Goal: Contribute content: Contribute content

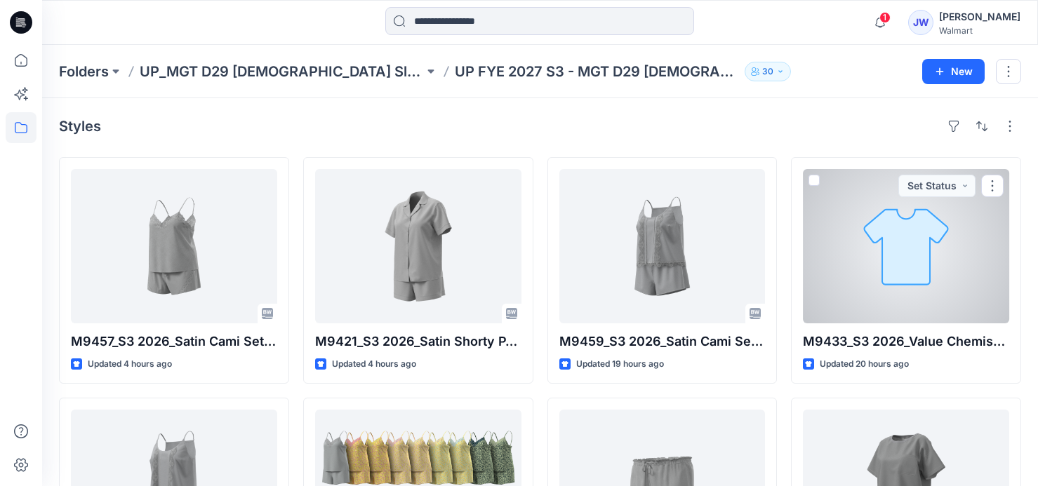
scroll to position [63, 0]
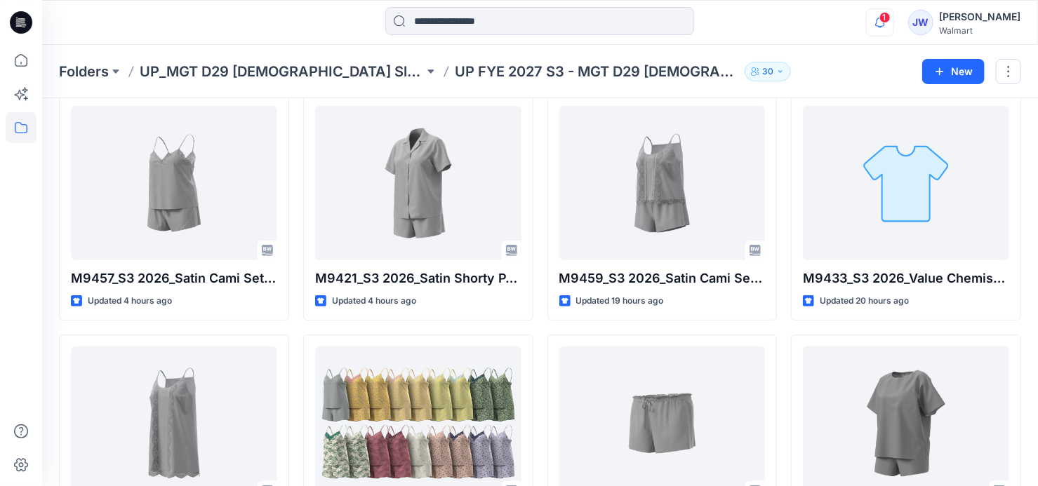
click at [889, 29] on icon "button" at bounding box center [880, 22] width 27 height 28
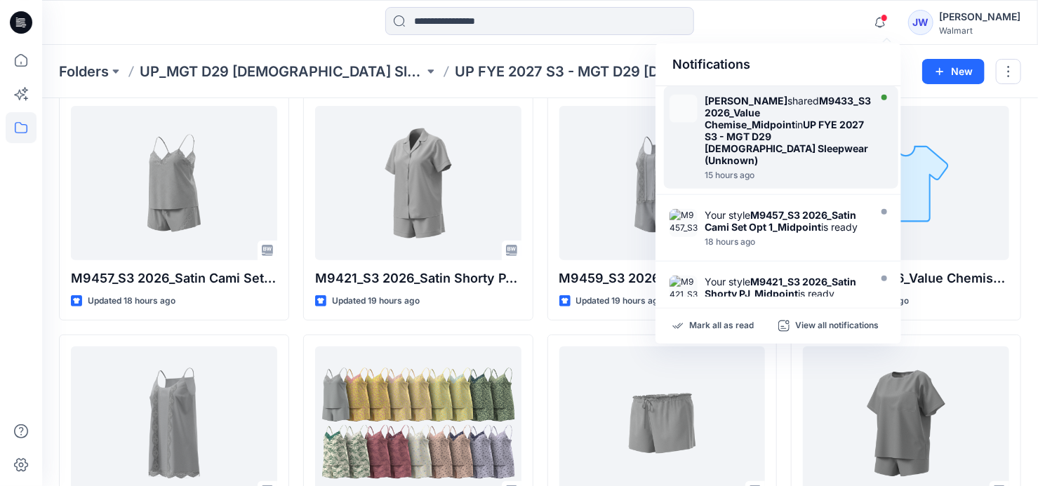
click at [819, 123] on strong "UP FYE 2027 S3 - MGT D29 [DEMOGRAPHIC_DATA] Sleepwear (Unknown)" at bounding box center [787, 143] width 164 height 48
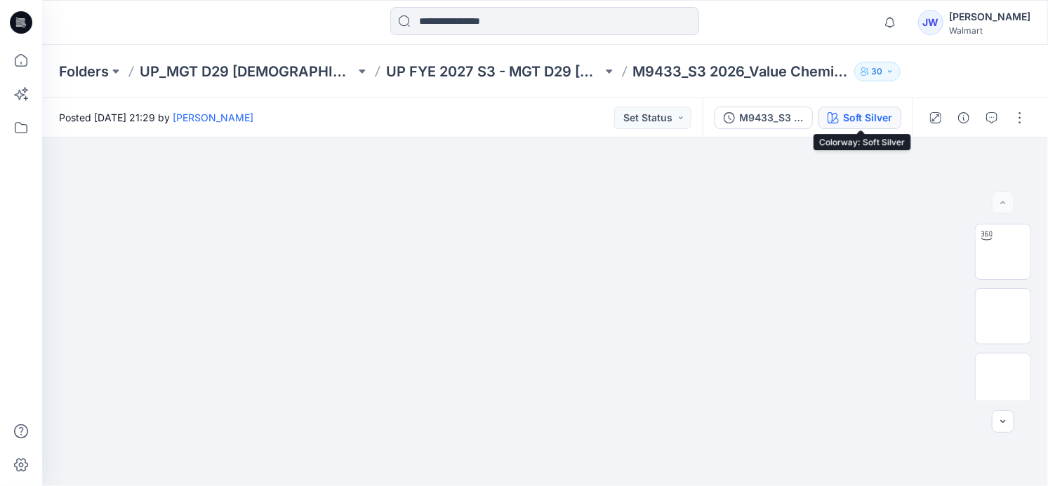
click at [851, 111] on div "Soft Silver" at bounding box center [867, 117] width 49 height 15
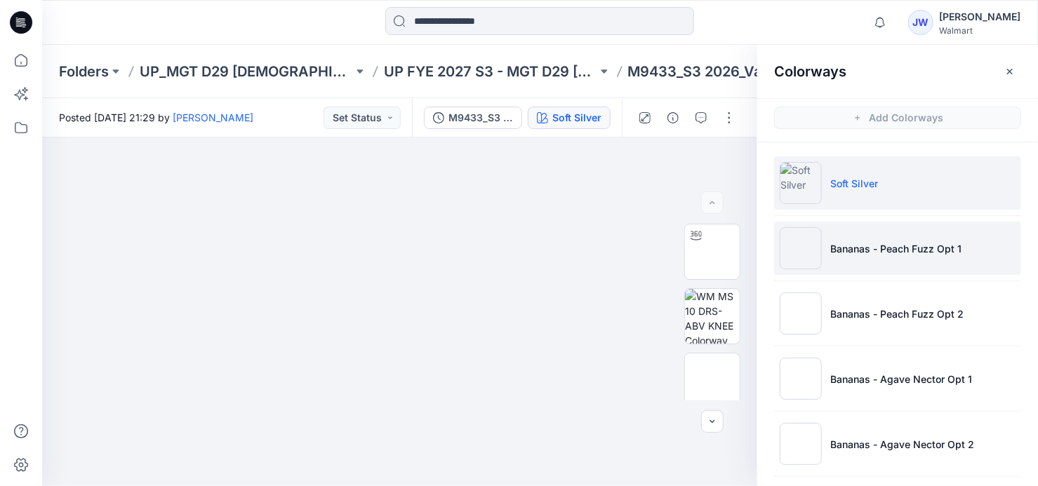
click at [877, 231] on li "Bananas - Peach Fuzz Opt 1" at bounding box center [897, 248] width 247 height 53
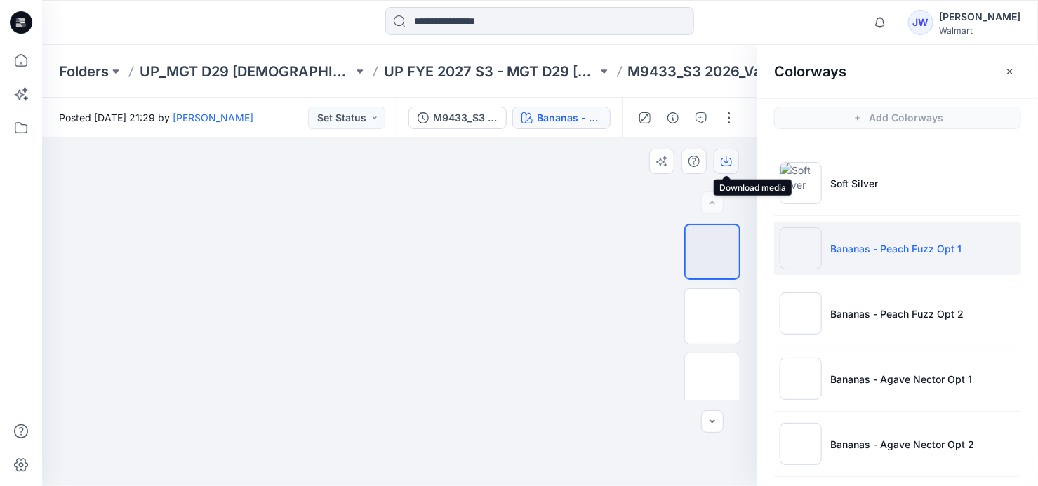
click at [724, 157] on icon "button" at bounding box center [726, 161] width 11 height 11
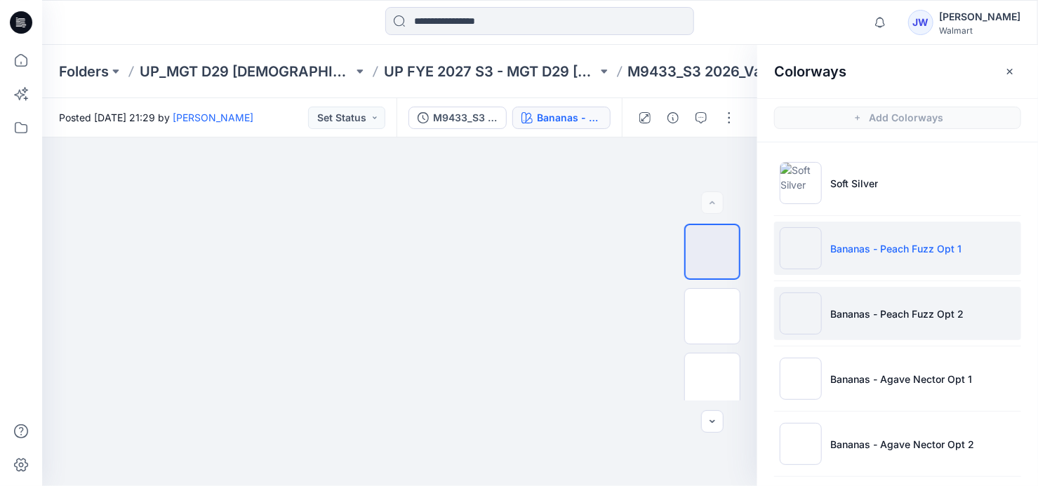
click at [865, 309] on p "Bananas - Peach Fuzz Opt 2" at bounding box center [896, 314] width 133 height 15
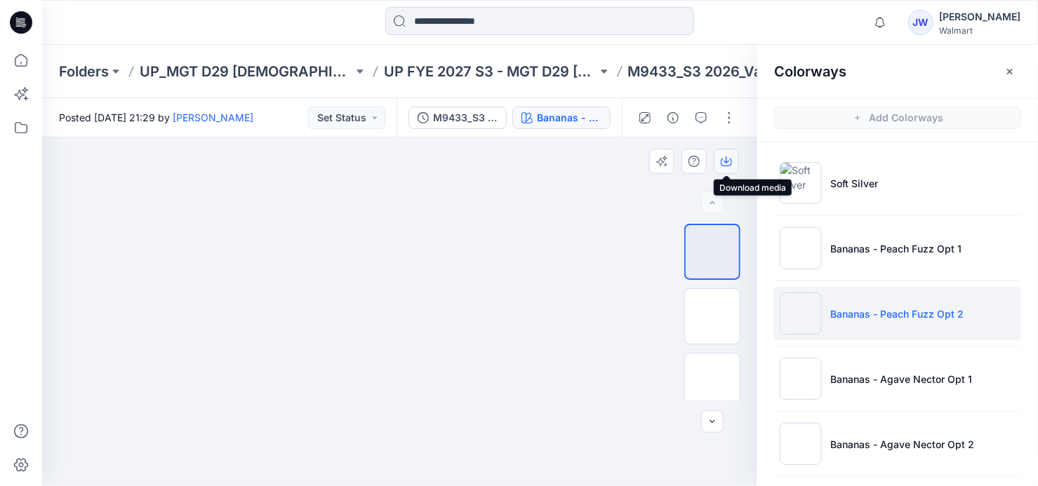
click at [726, 163] on icon "button" at bounding box center [726, 161] width 11 height 11
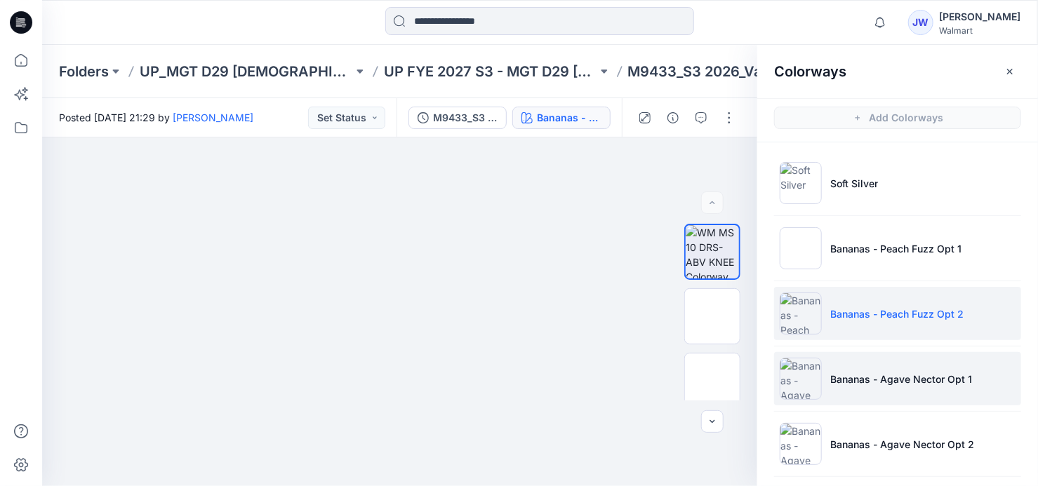
click at [858, 375] on p "Bananas - Agave Nector Opt 1" at bounding box center [901, 379] width 142 height 15
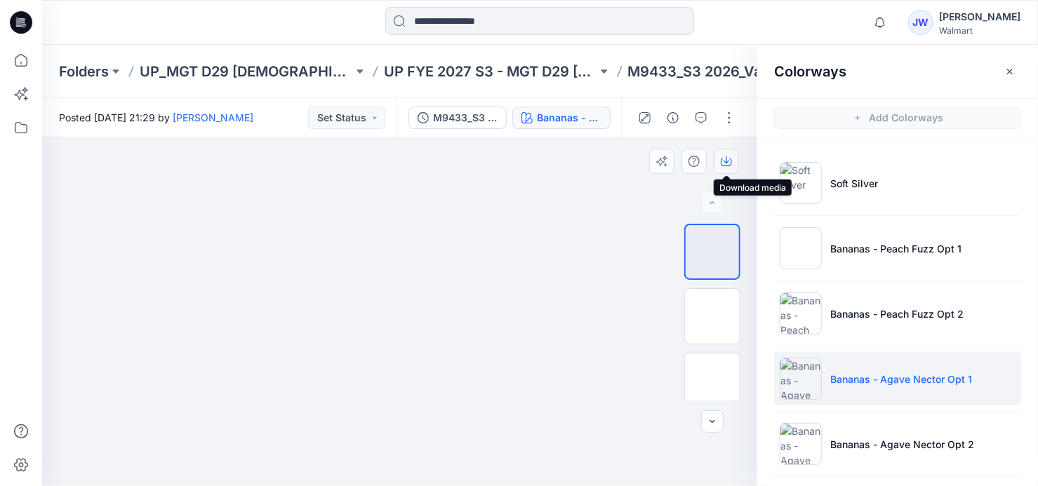
click at [725, 159] on icon "button" at bounding box center [726, 161] width 11 height 11
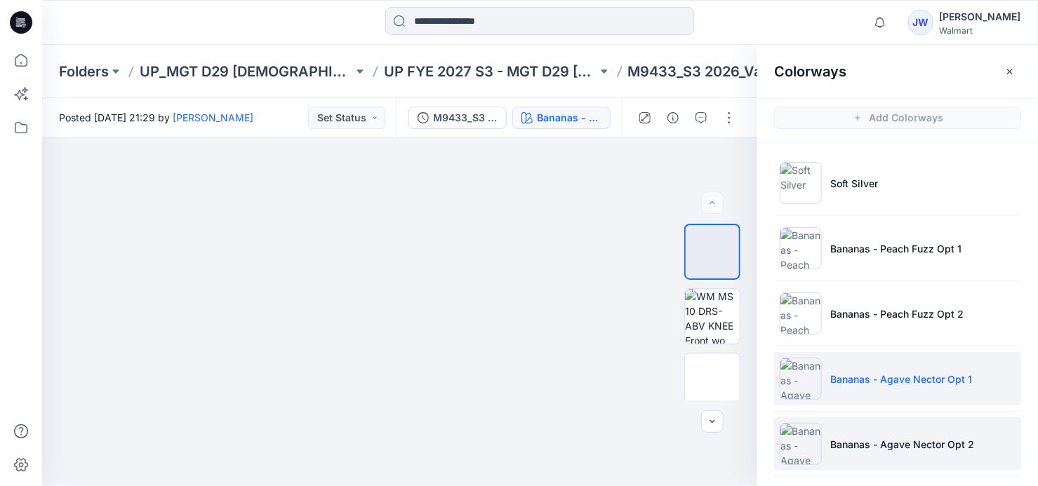
click at [868, 429] on li "Bananas - Agave Nector Opt 2" at bounding box center [897, 444] width 247 height 53
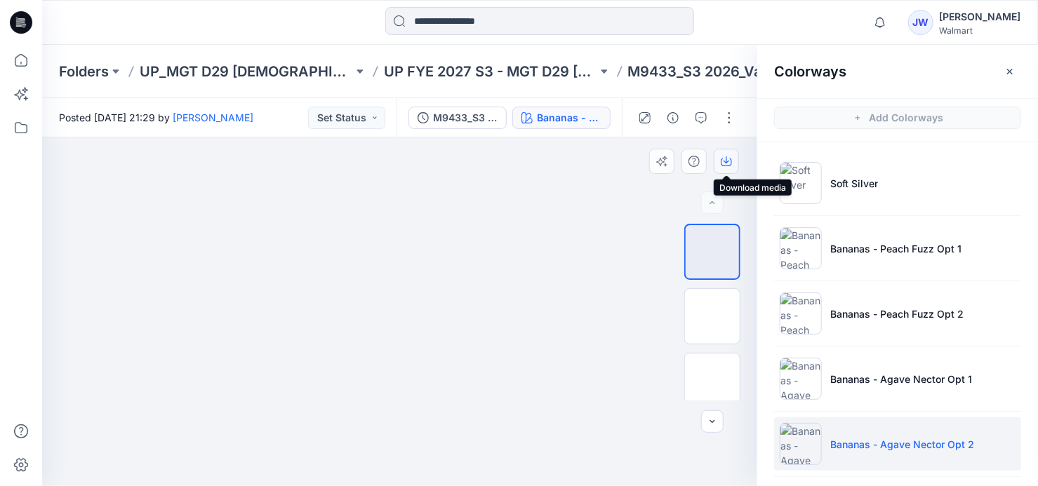
click at [724, 161] on icon "button" at bounding box center [726, 161] width 11 height 11
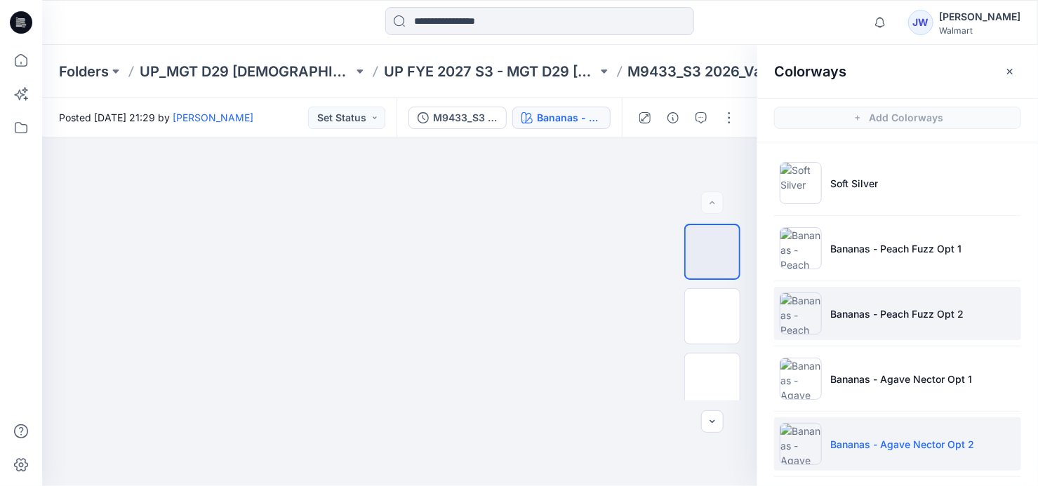
scroll to position [63, 0]
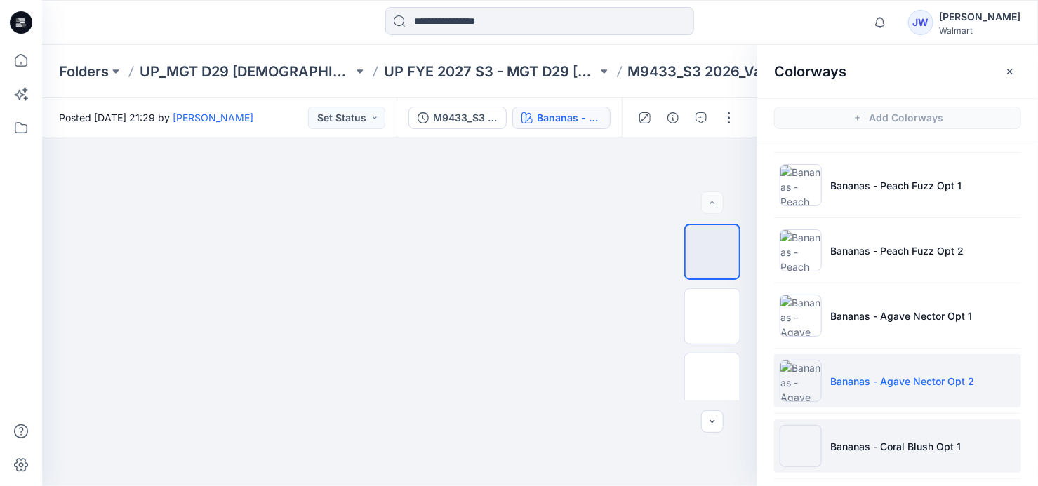
click at [874, 447] on p "Bananas - Coral Blush Opt 1" at bounding box center [895, 446] width 131 height 15
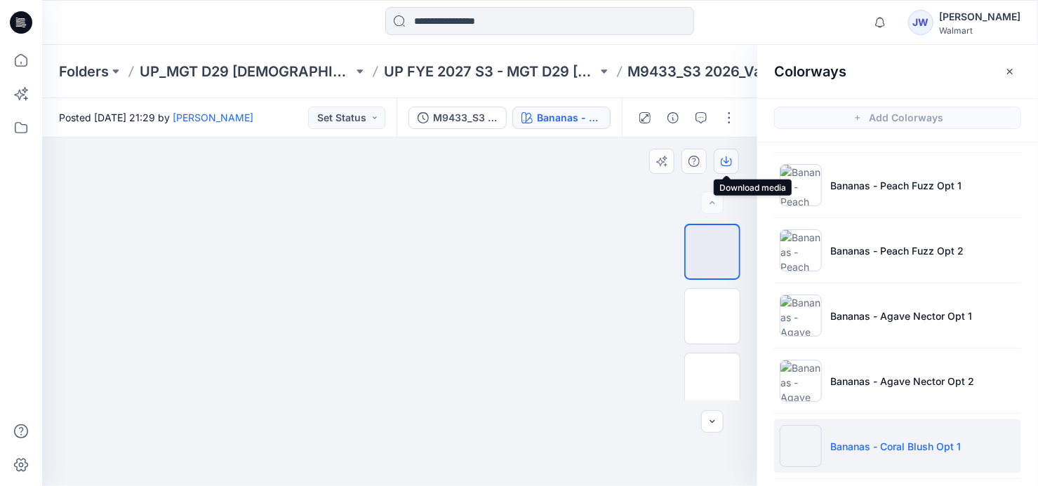
click at [726, 164] on icon "button" at bounding box center [726, 161] width 11 height 11
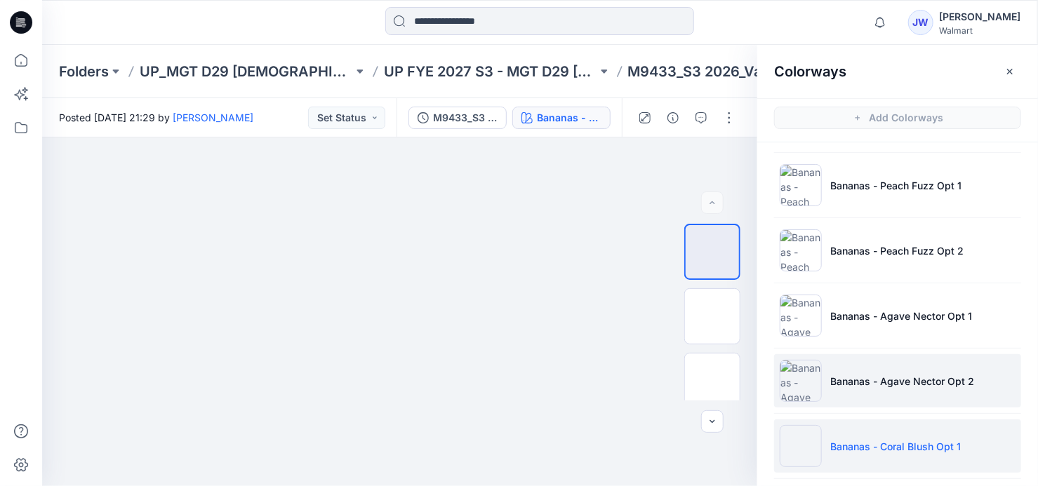
scroll to position [127, 0]
click at [835, 446] on p "Bananas - Coral Blush Opt 2" at bounding box center [896, 448] width 133 height 15
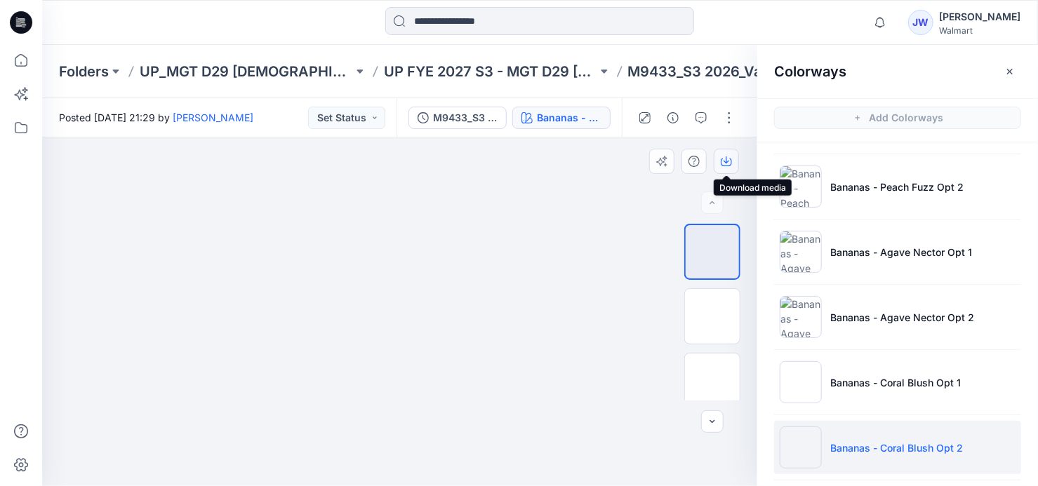
click at [727, 159] on icon "button" at bounding box center [726, 161] width 11 height 11
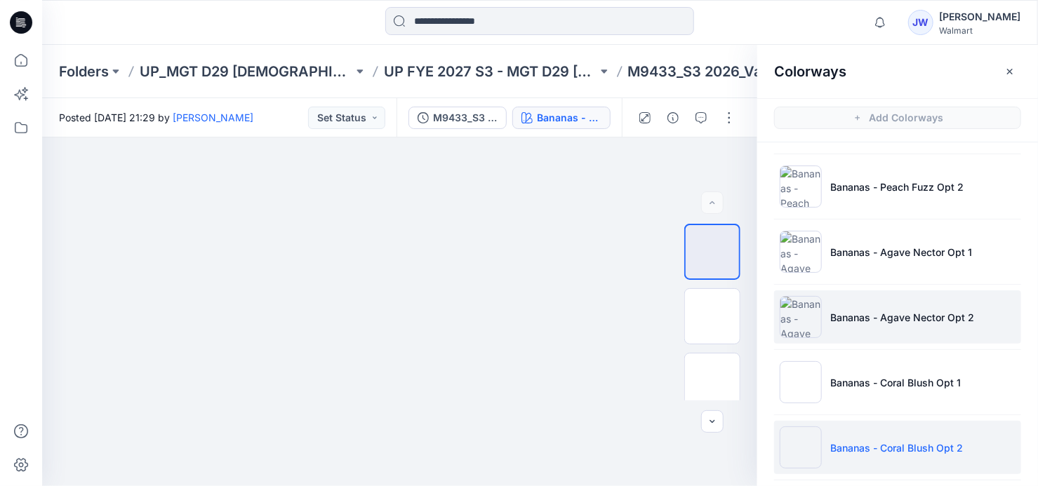
scroll to position [191, 0]
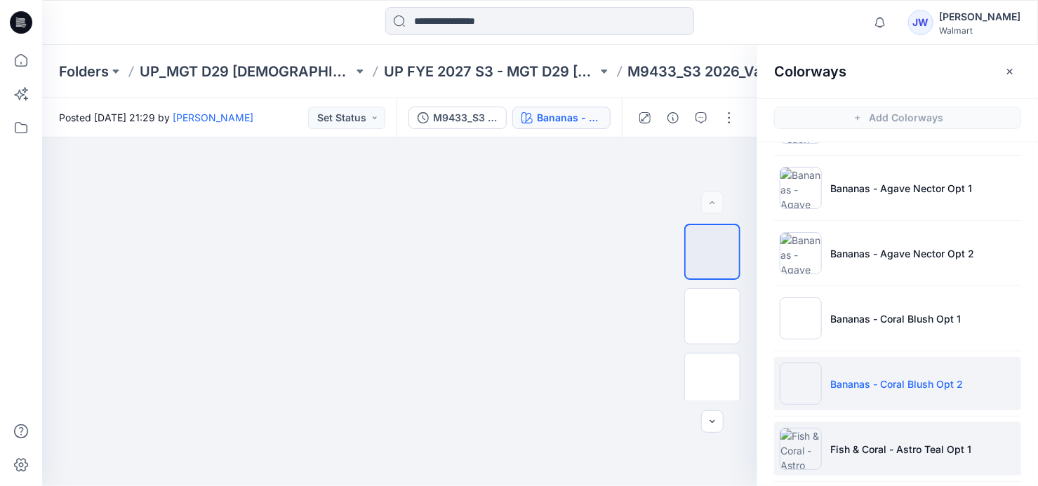
click at [846, 442] on p "Fish & Coral - Astro Teal Opt 1" at bounding box center [900, 449] width 141 height 15
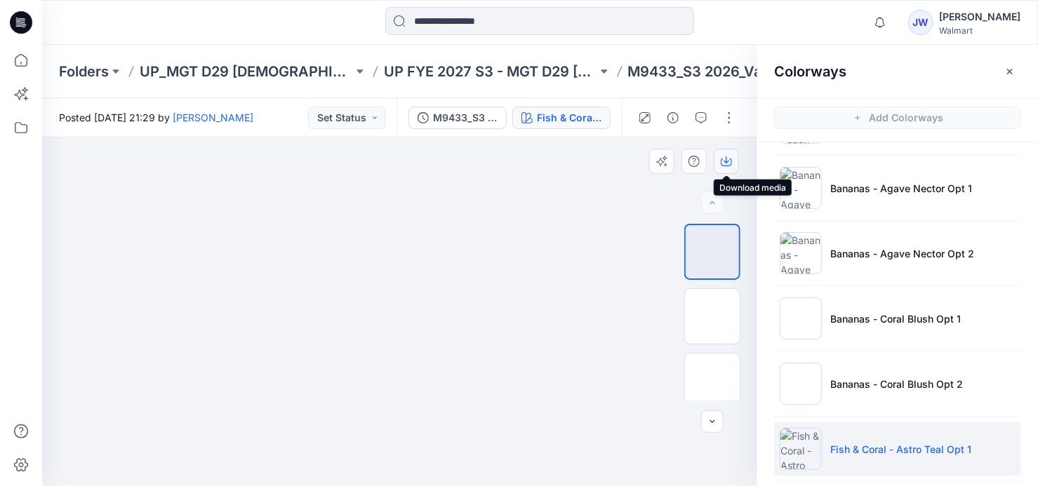
click at [726, 159] on icon "button" at bounding box center [727, 159] width 6 height 7
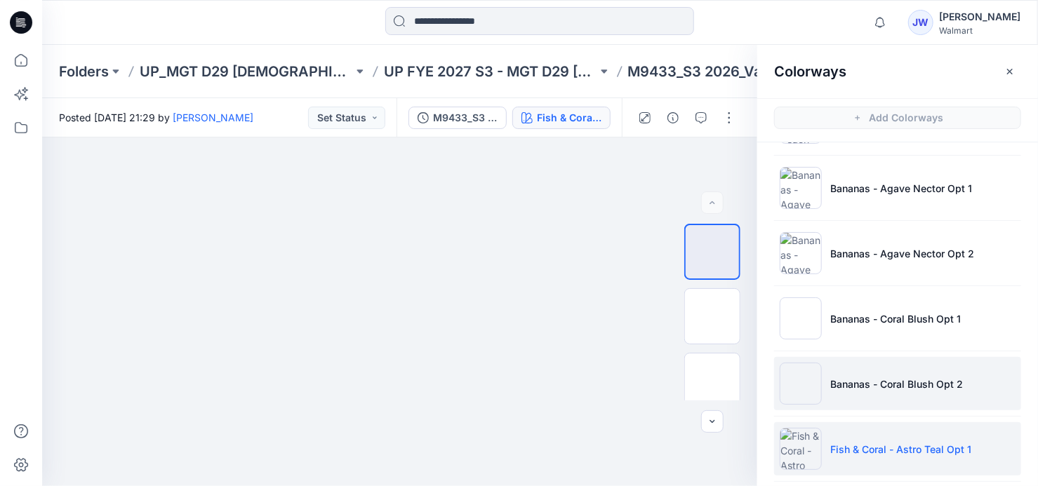
scroll to position [255, 0]
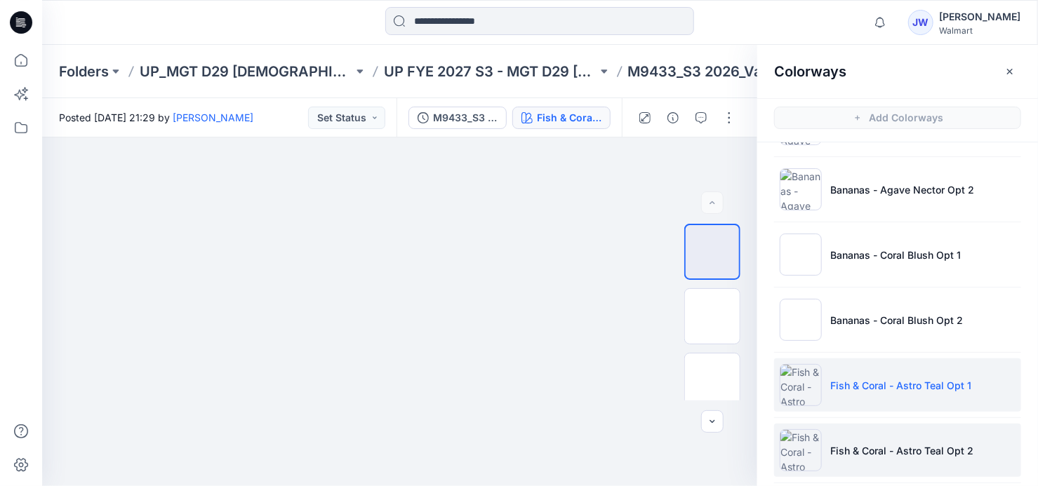
click at [871, 440] on li "Fish & Coral - Astro Teal Opt 2" at bounding box center [897, 450] width 247 height 53
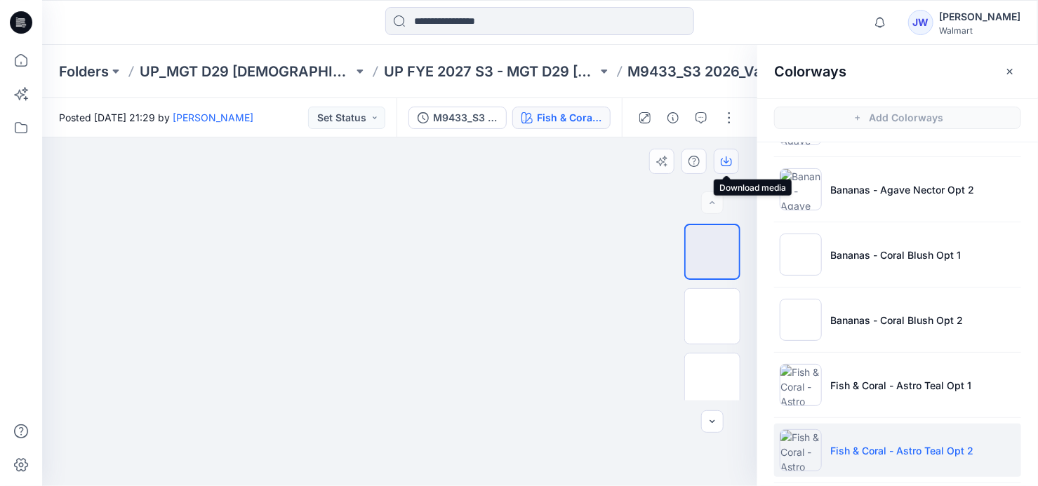
click at [721, 158] on icon "button" at bounding box center [726, 161] width 11 height 11
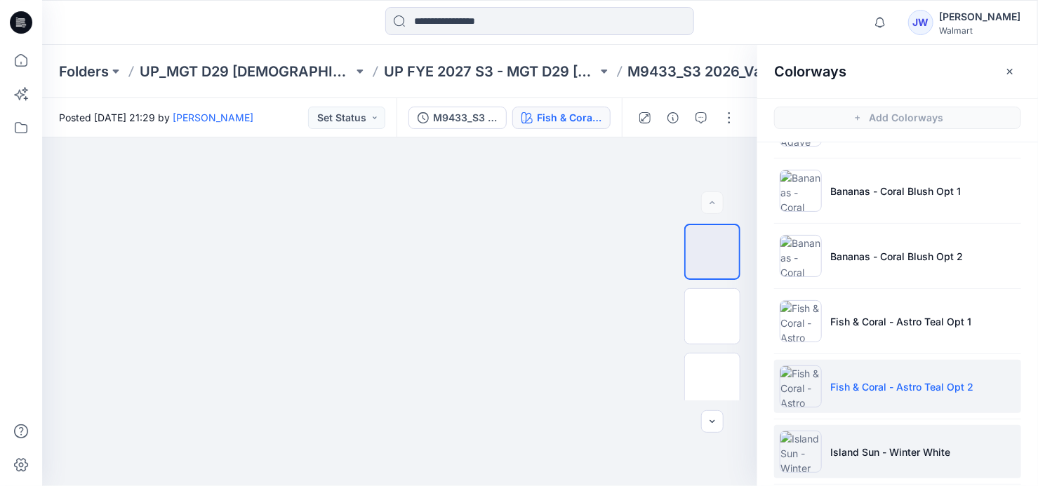
click at [845, 434] on li "Island Sun - Winter White" at bounding box center [897, 451] width 247 height 53
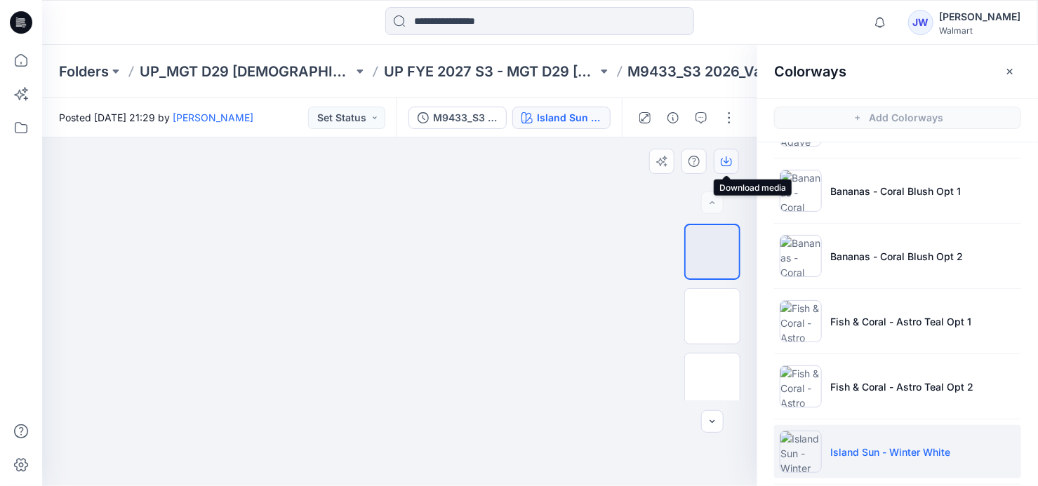
click at [726, 161] on icon "button" at bounding box center [727, 159] width 6 height 7
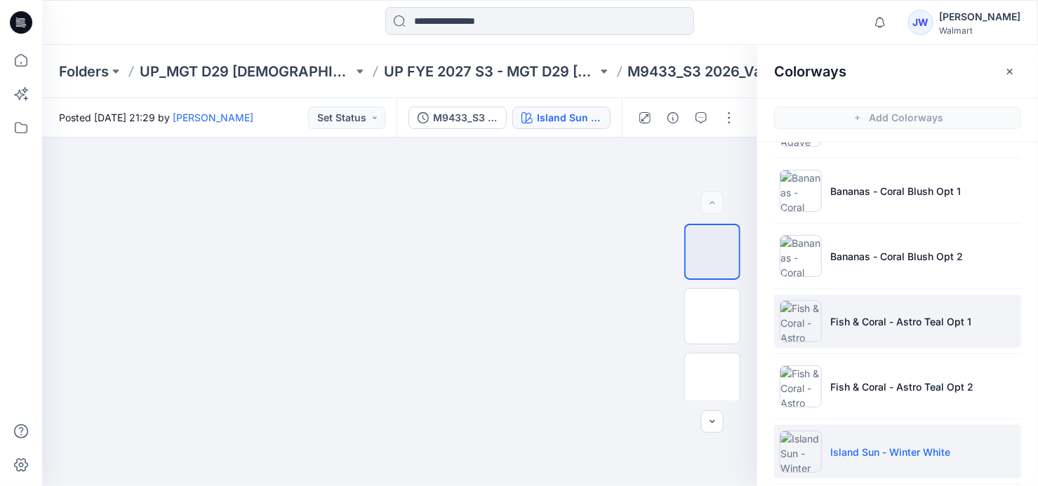
scroll to position [382, 0]
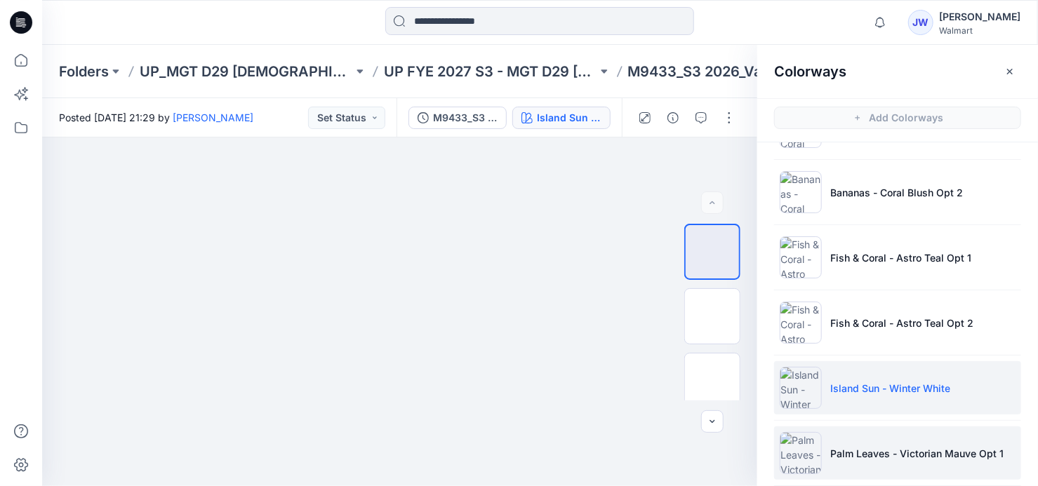
click at [861, 442] on li "Palm Leaves - Victorian Mauve Opt 1" at bounding box center [897, 453] width 247 height 53
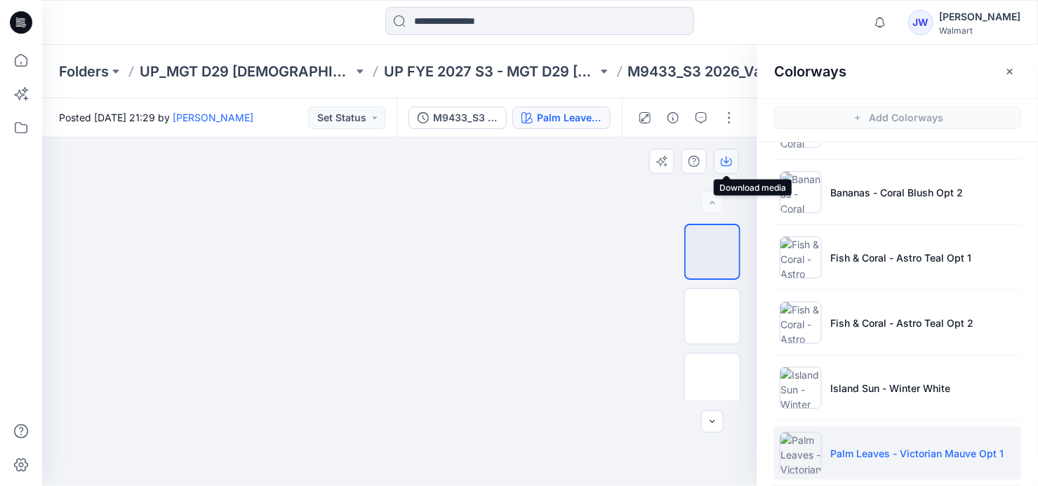
click at [728, 163] on icon "button" at bounding box center [726, 161] width 11 height 11
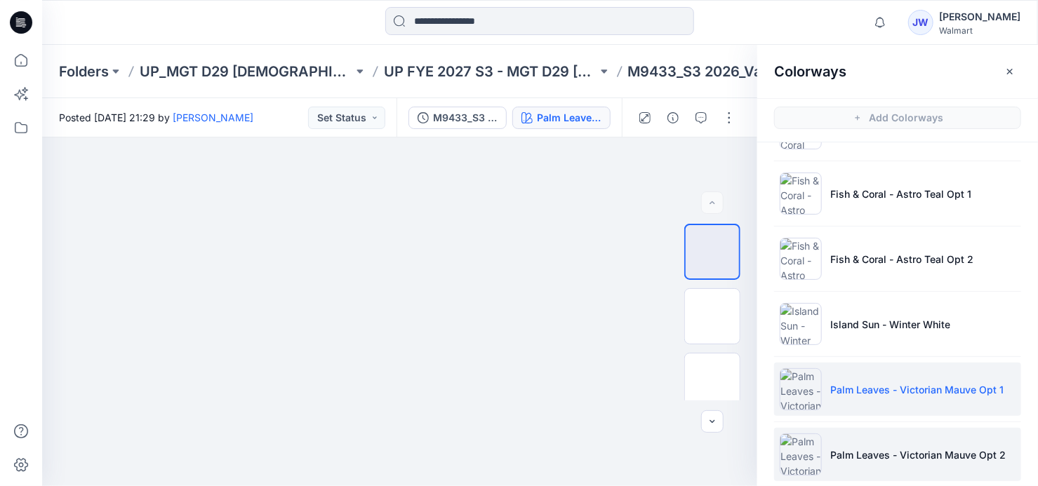
click at [892, 448] on p "Palm Leaves - Victorian Mauve Opt 2" at bounding box center [917, 455] width 175 height 15
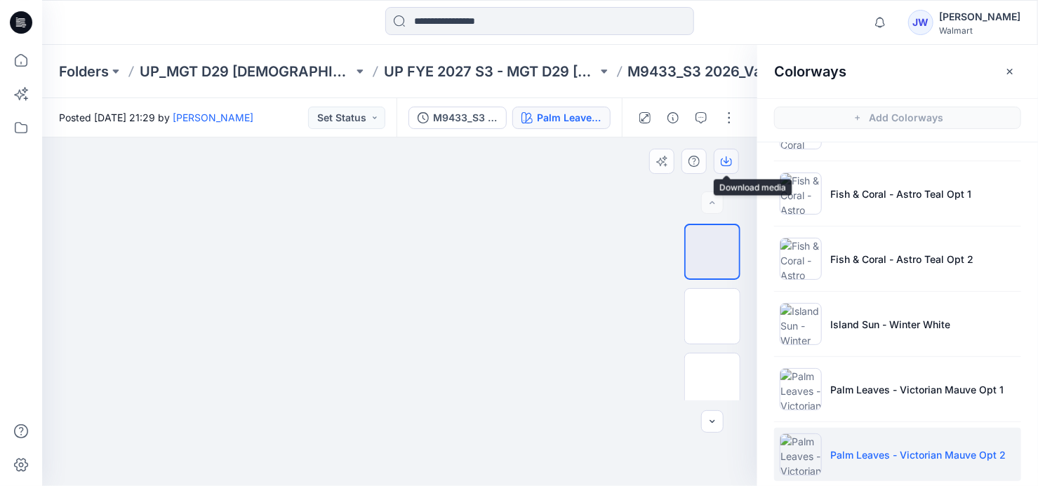
click at [727, 158] on icon "button" at bounding box center [726, 161] width 11 height 11
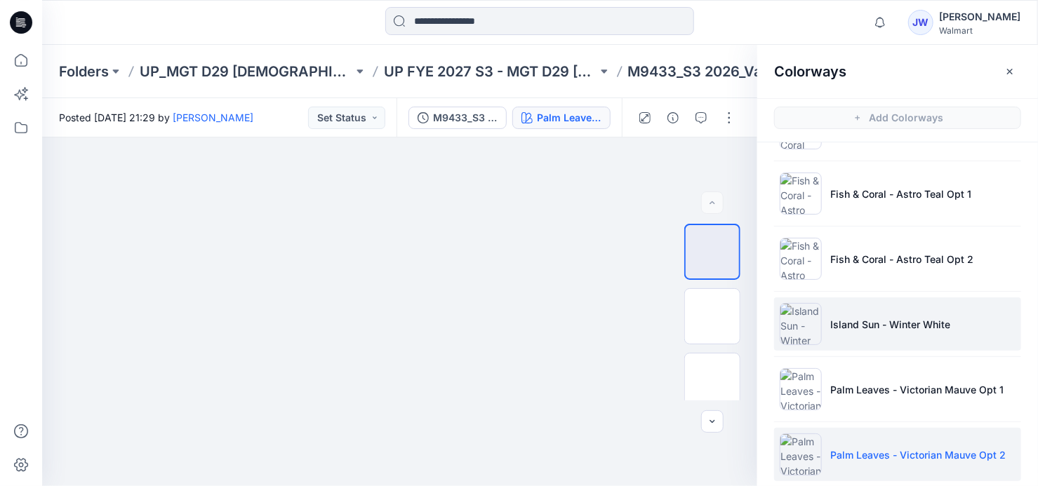
scroll to position [510, 0]
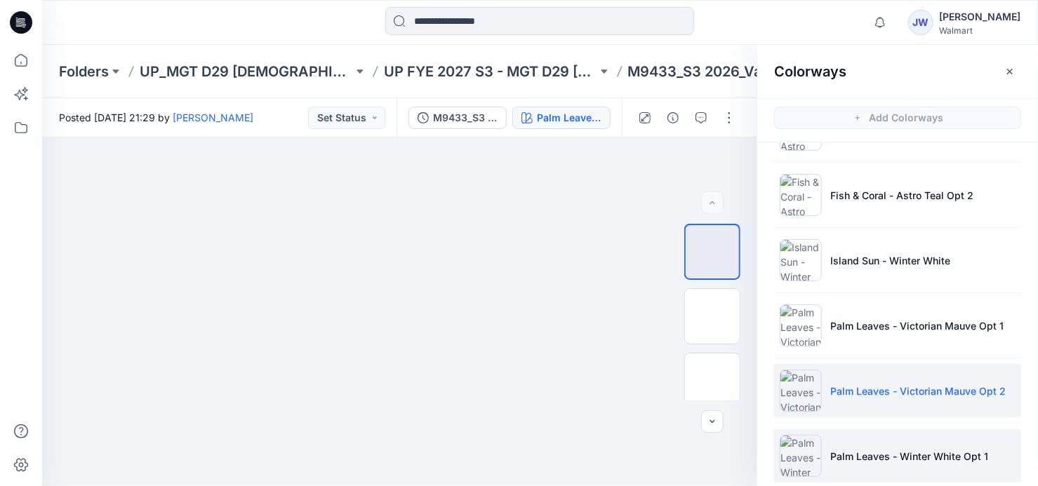
click at [851, 462] on li "Palm Leaves - Winter White Opt 1" at bounding box center [897, 455] width 247 height 53
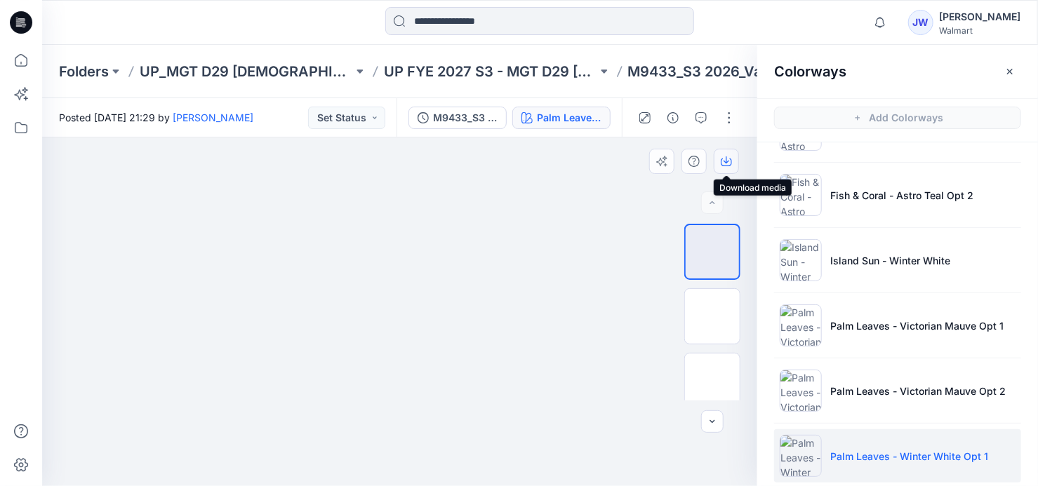
click at [724, 161] on icon "button" at bounding box center [727, 159] width 6 height 7
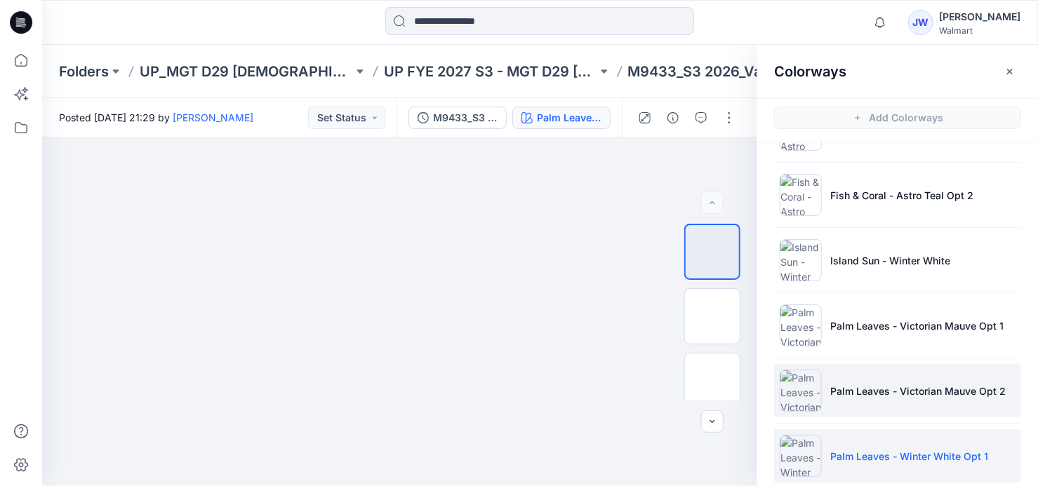
scroll to position [574, 0]
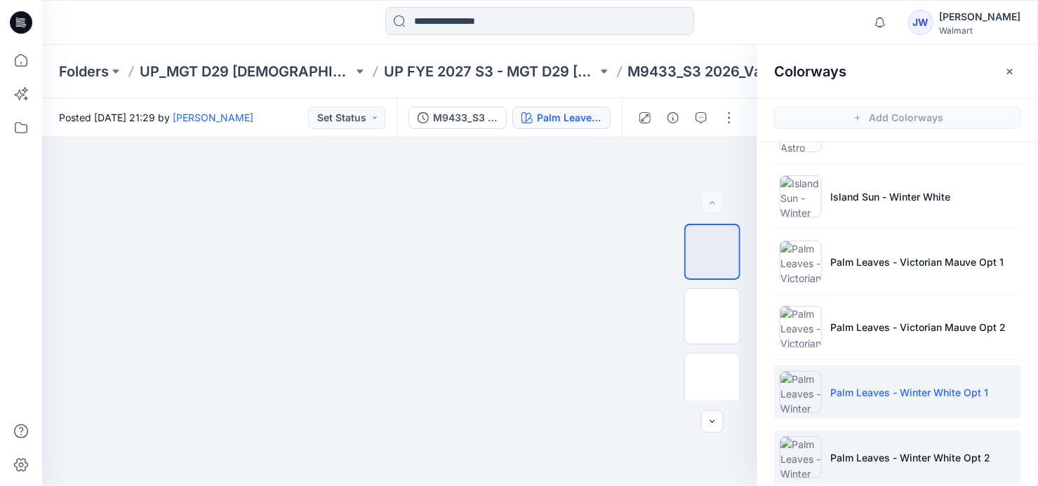
click at [886, 451] on p "Palm Leaves - Winter White Opt 2" at bounding box center [910, 458] width 160 height 15
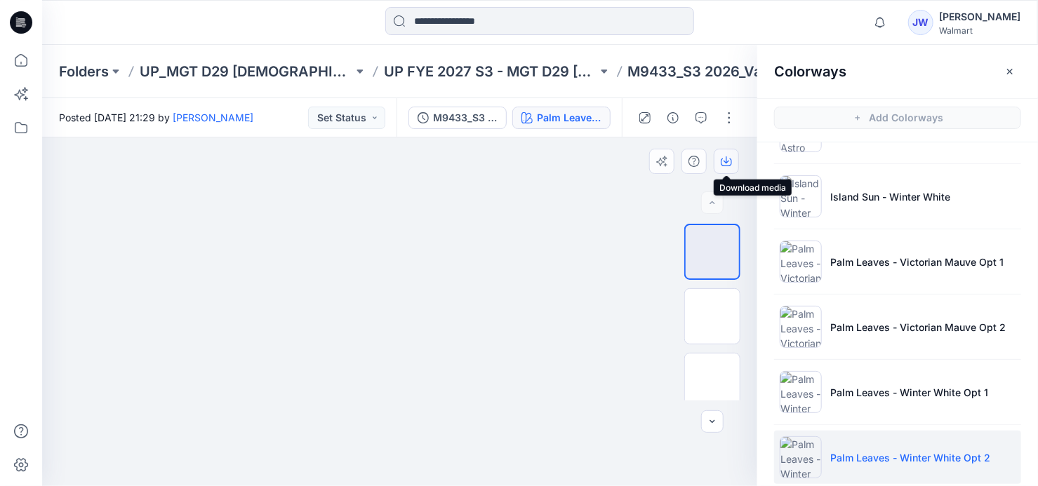
click at [721, 157] on icon "button" at bounding box center [726, 161] width 11 height 11
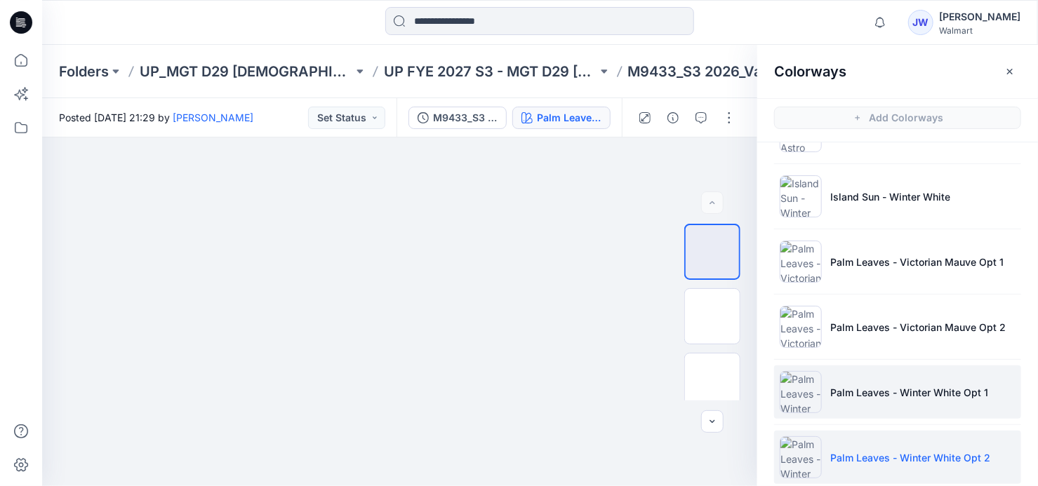
scroll to position [638, 0]
click at [894, 462] on p "Palm Tree Boat Multi - Winter White" at bounding box center [914, 459] width 168 height 15
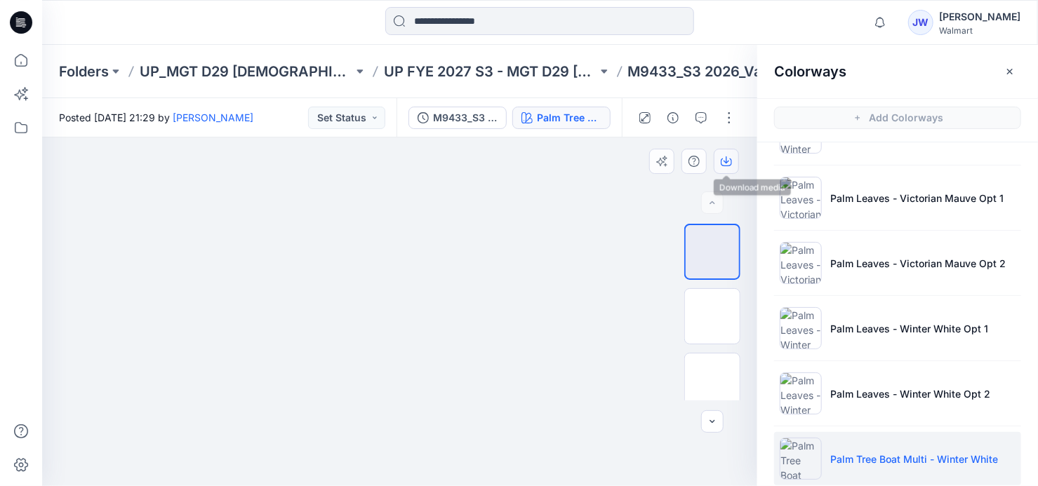
click at [728, 162] on icon "button" at bounding box center [727, 159] width 6 height 7
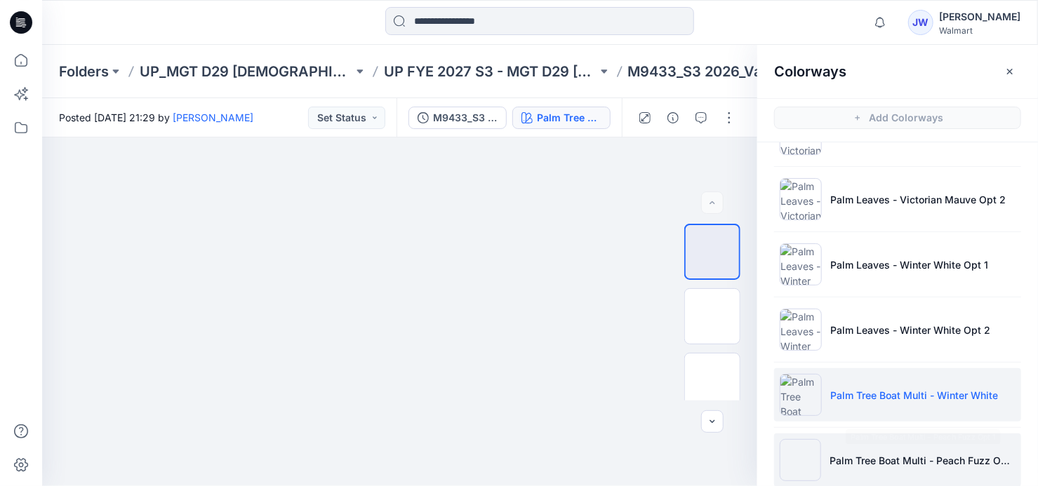
click at [878, 456] on p "Palm Tree Boat Multi - Peach Fuzz Opt 1" at bounding box center [922, 460] width 186 height 15
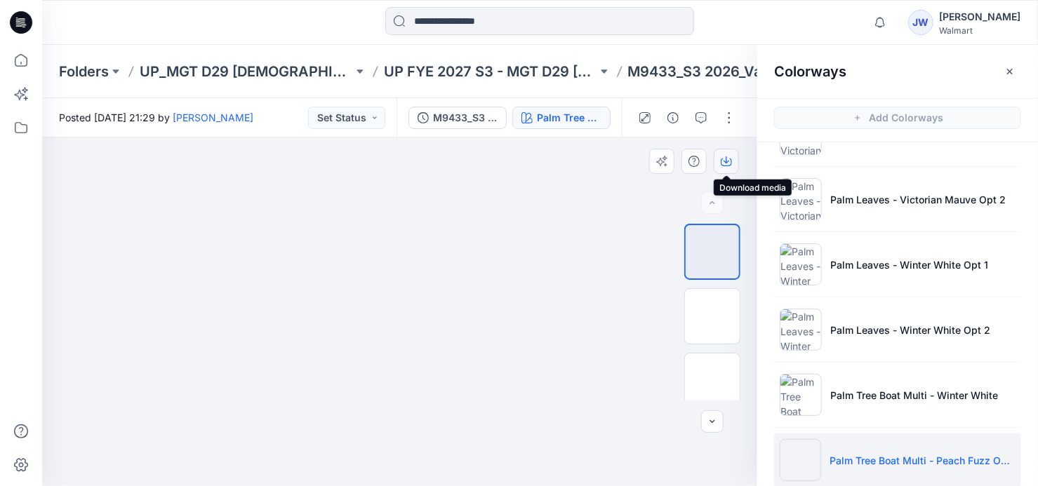
click at [728, 161] on icon "button" at bounding box center [727, 159] width 6 height 7
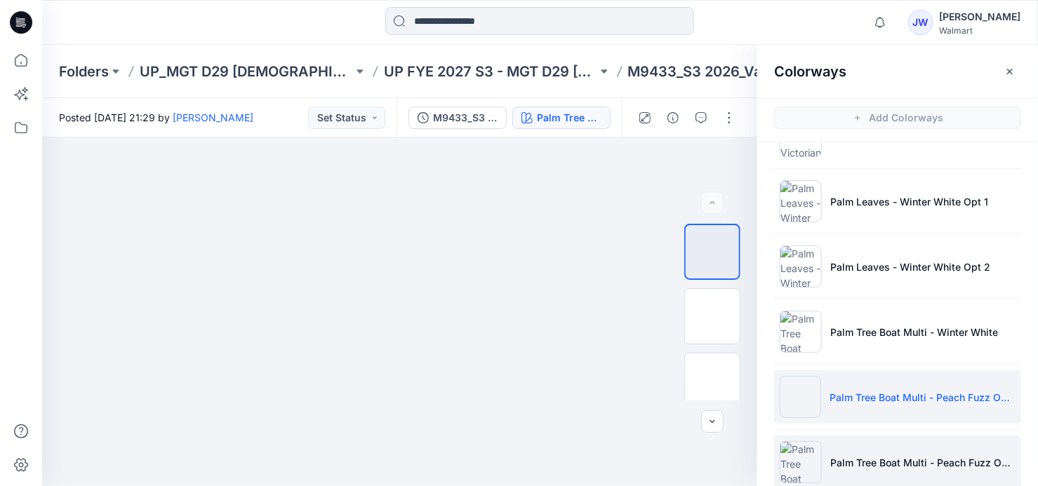
click at [875, 448] on li "Palm Tree Boat Multi - Peach Fuzz Opt 2" at bounding box center [897, 462] width 247 height 53
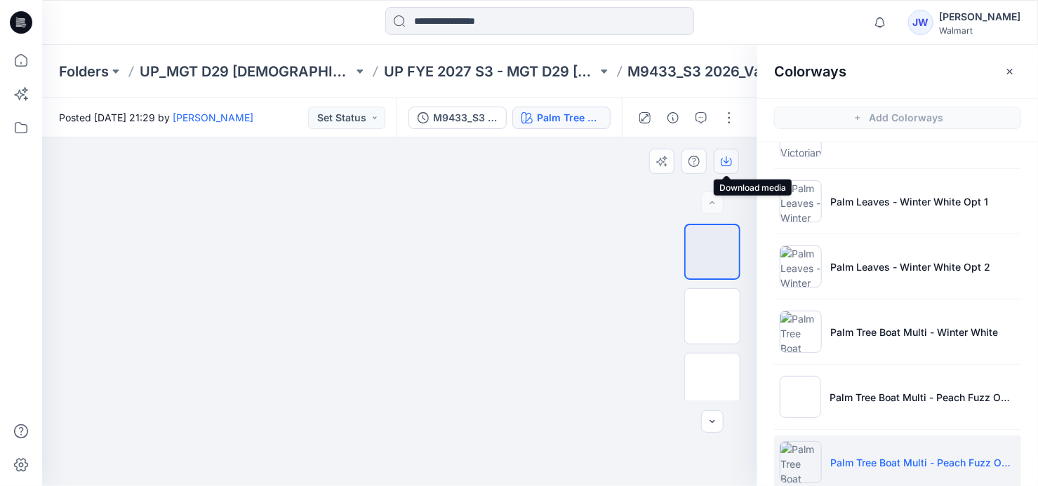
click at [719, 154] on button "button" at bounding box center [726, 161] width 25 height 25
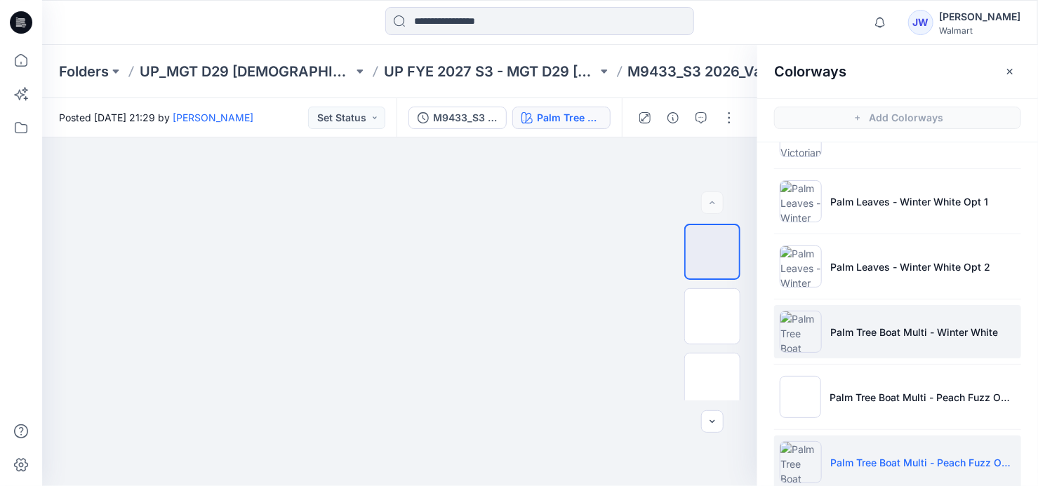
scroll to position [829, 0]
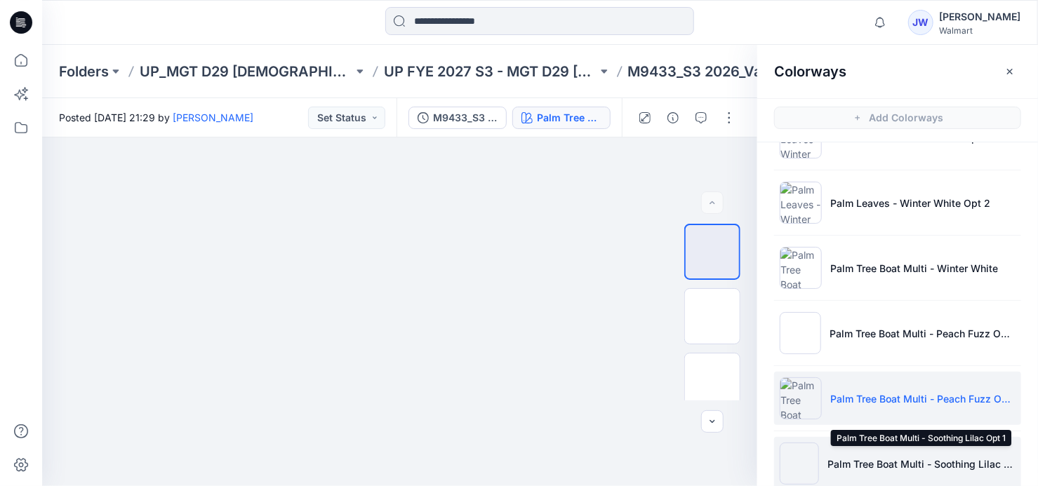
click at [881, 457] on p "Palm Tree Boat Multi - Soothing Lilac Opt 1" at bounding box center [921, 464] width 188 height 15
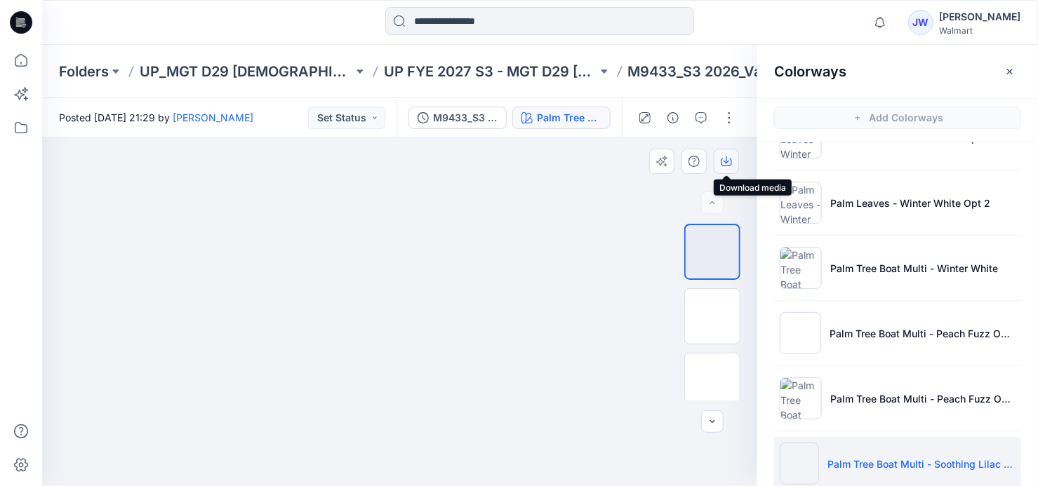
click at [727, 159] on icon "button" at bounding box center [726, 161] width 11 height 11
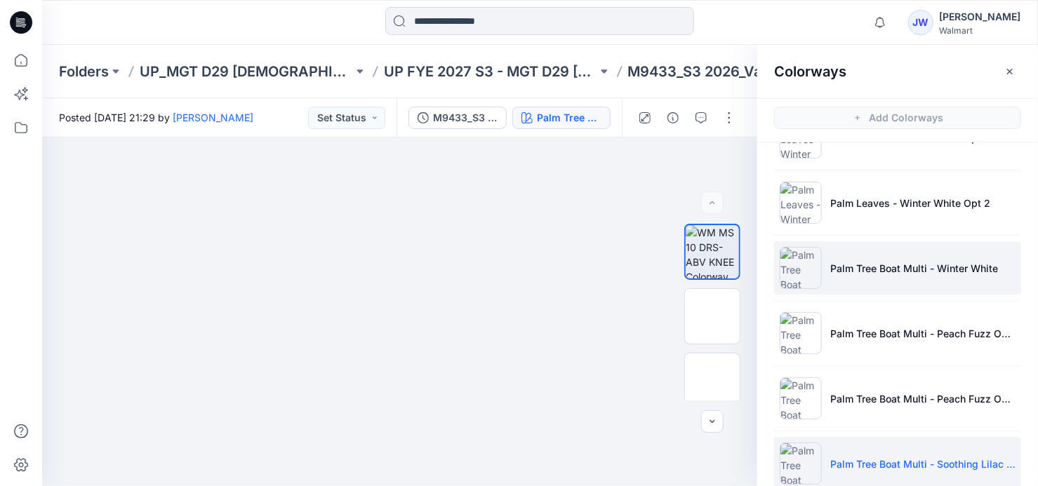
scroll to position [893, 0]
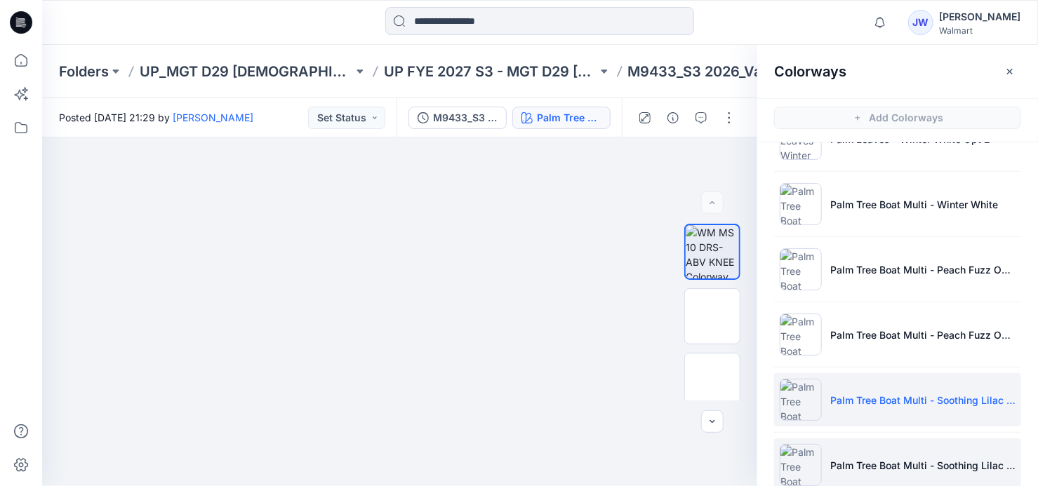
click at [880, 446] on li "Palm Tree Boat Multi - Soothing Lilac Opt 2" at bounding box center [897, 465] width 247 height 53
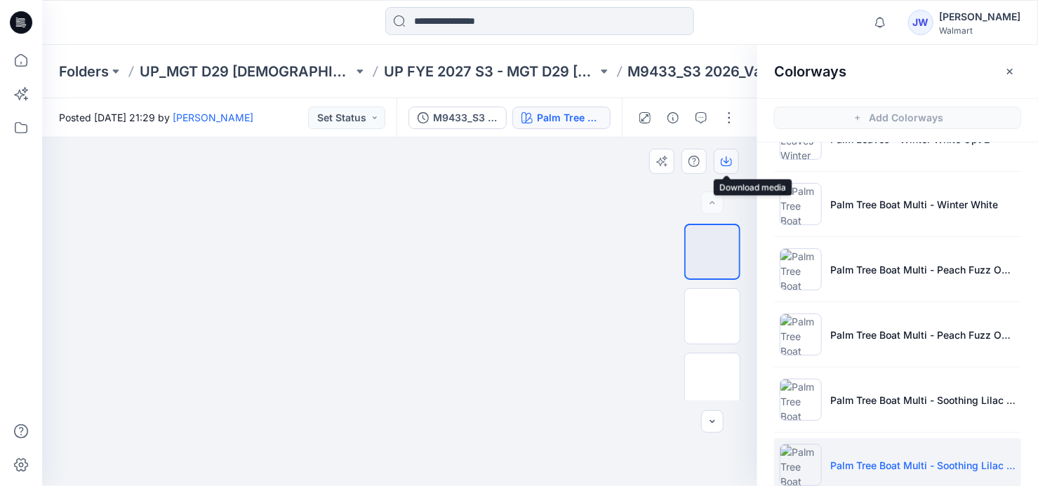
click at [725, 159] on icon "button" at bounding box center [726, 161] width 11 height 11
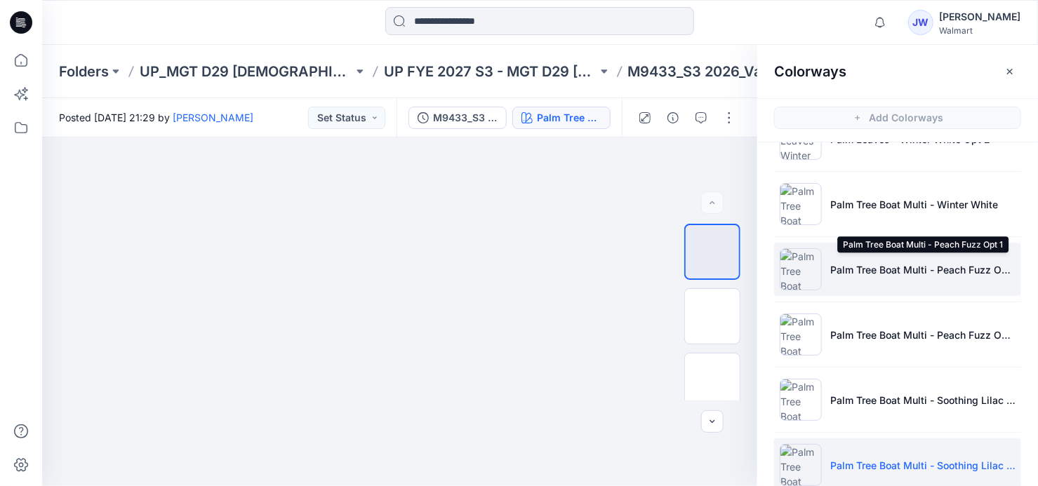
scroll to position [956, 0]
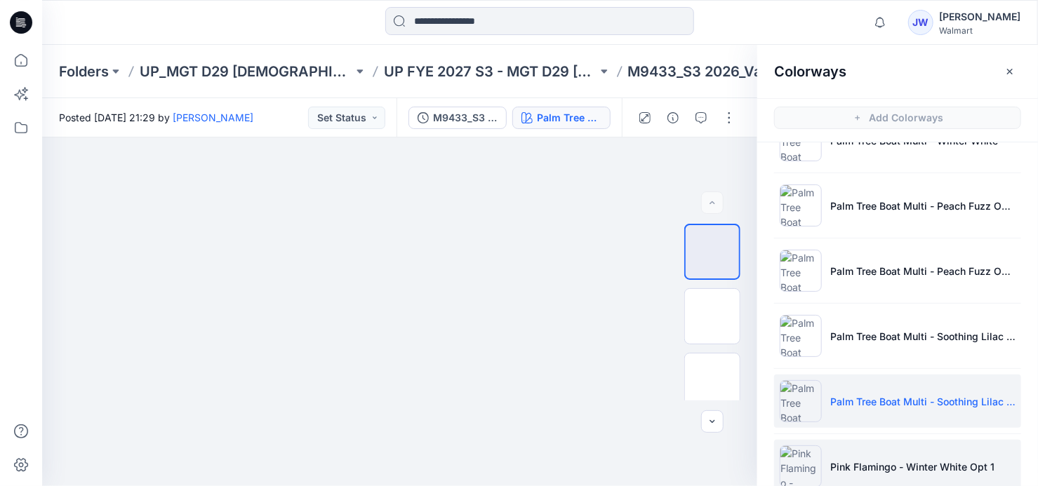
click at [855, 460] on p "Pink Flamingo - Winter White Opt 1" at bounding box center [912, 467] width 164 height 15
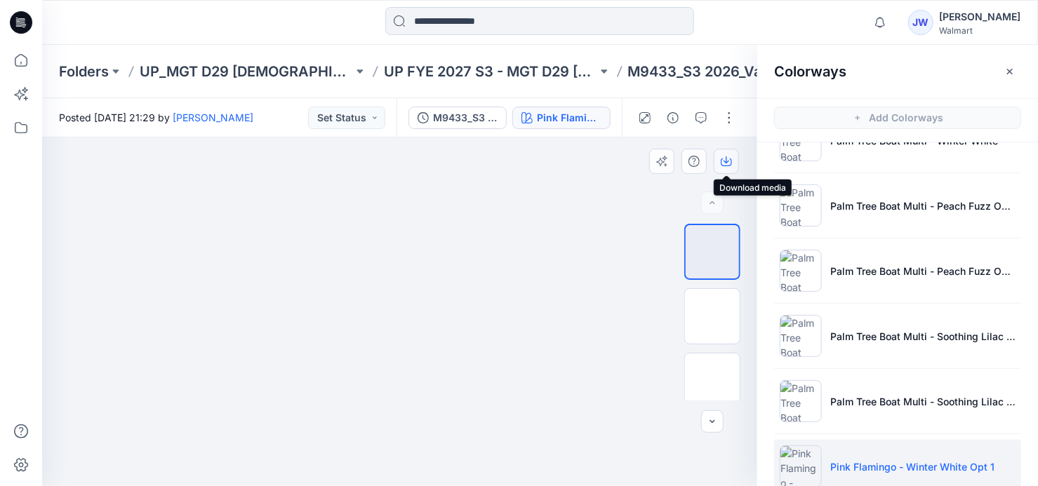
click at [720, 168] on button "button" at bounding box center [726, 161] width 25 height 25
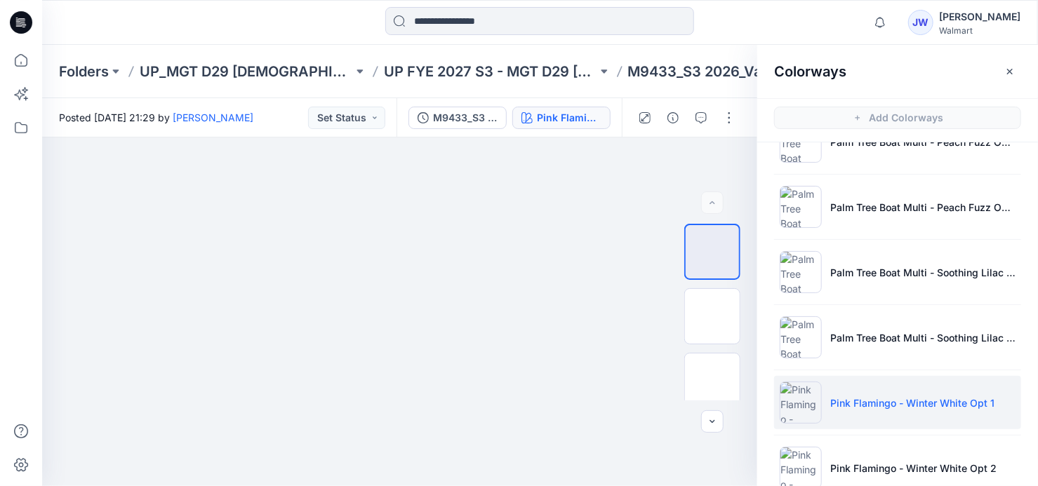
scroll to position [1084, 0]
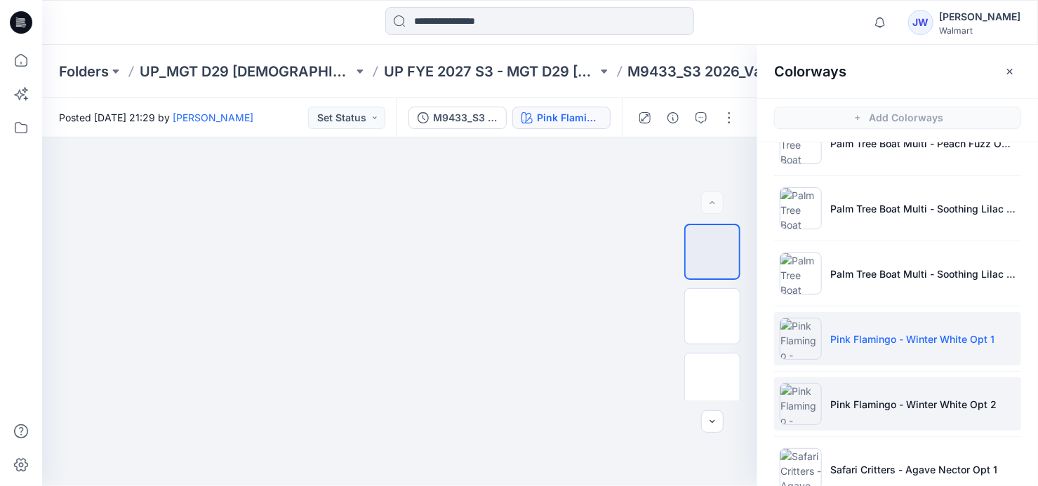
click at [858, 405] on p "Pink Flamingo - Winter White Opt 2" at bounding box center [913, 404] width 166 height 15
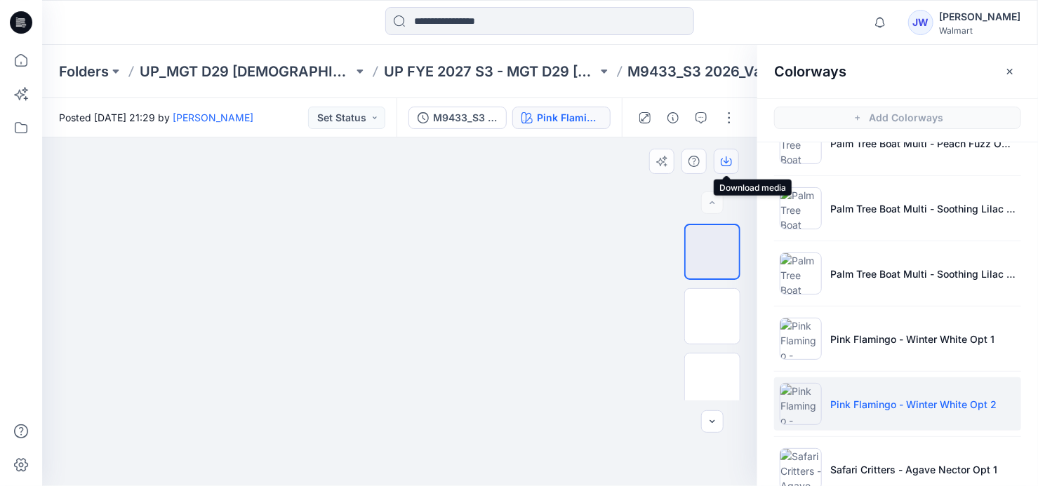
click at [725, 159] on icon "button" at bounding box center [726, 161] width 11 height 11
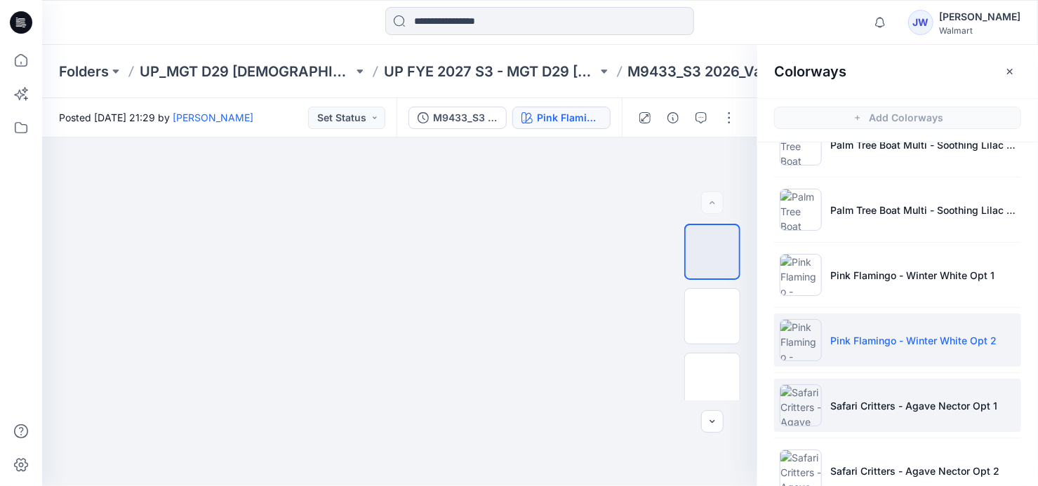
click at [900, 419] on li "Safari Critters - Agave Nector Opt 1" at bounding box center [897, 405] width 247 height 53
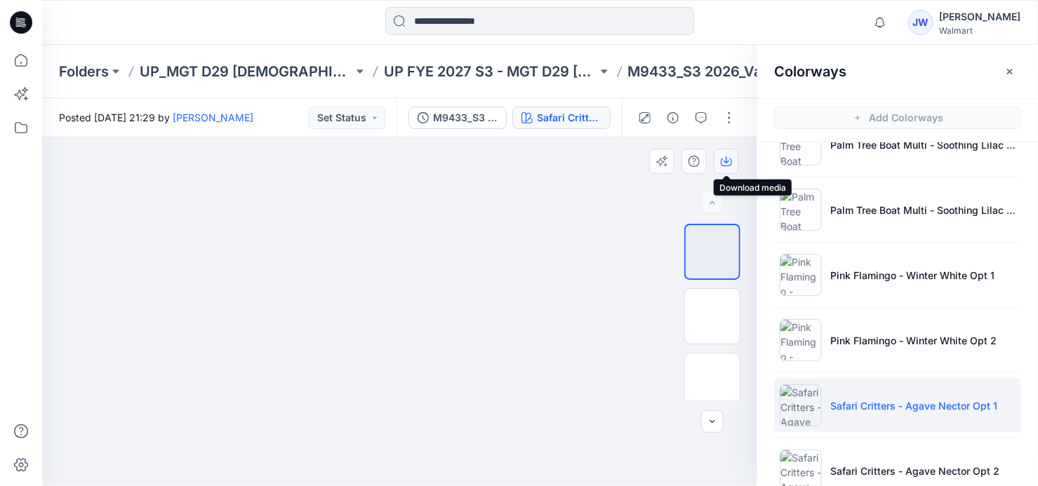
click at [726, 156] on icon "button" at bounding box center [727, 159] width 6 height 7
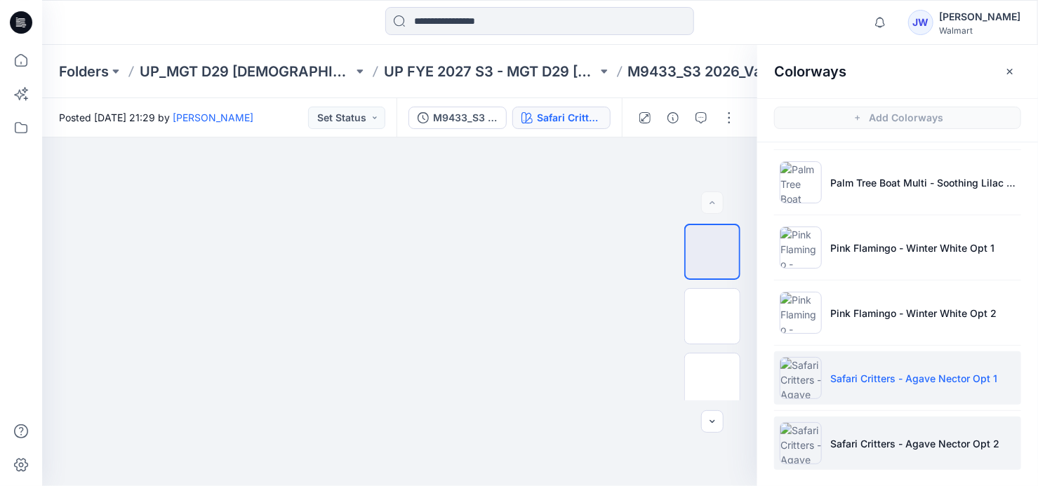
click at [874, 419] on li "Safari Critters - Agave Nector Opt 2" at bounding box center [897, 443] width 247 height 53
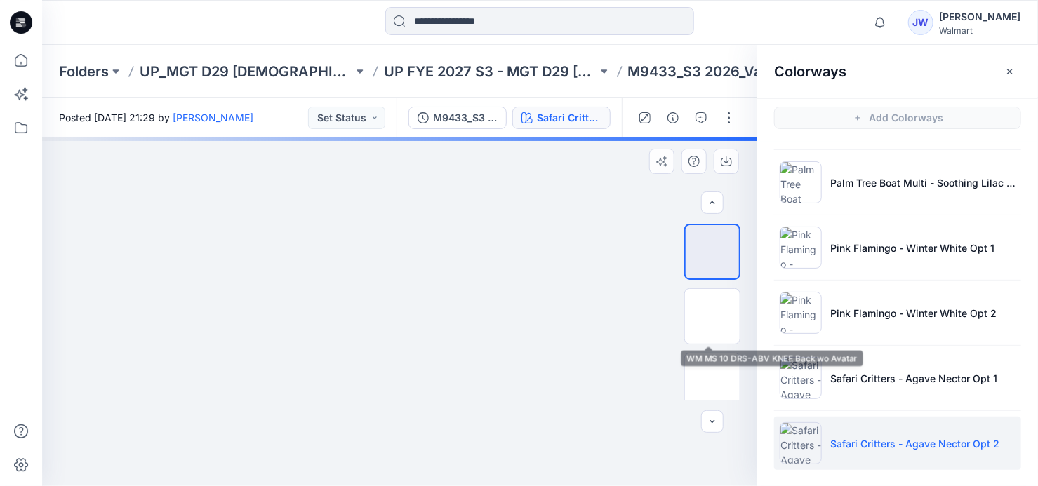
scroll to position [63, 0]
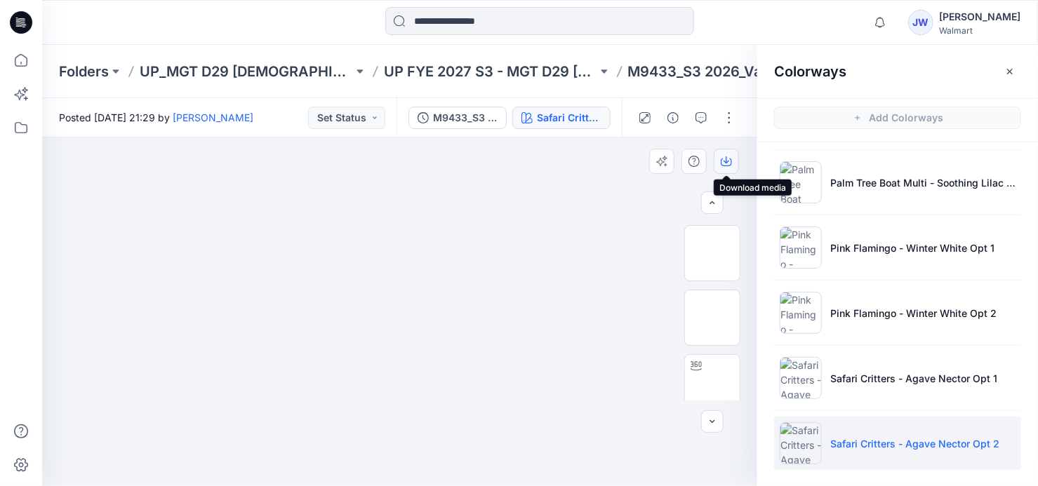
click at [734, 164] on button "button" at bounding box center [726, 161] width 25 height 25
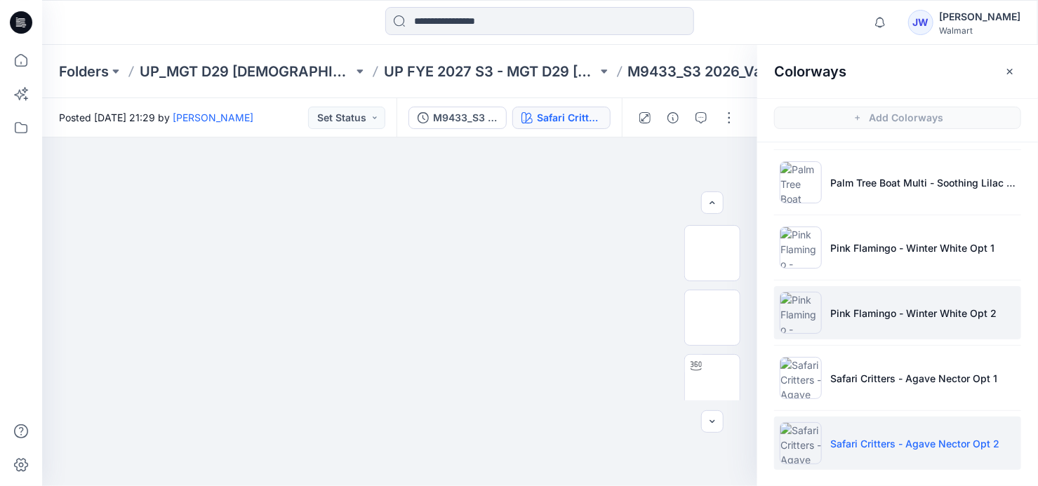
scroll to position [4, 0]
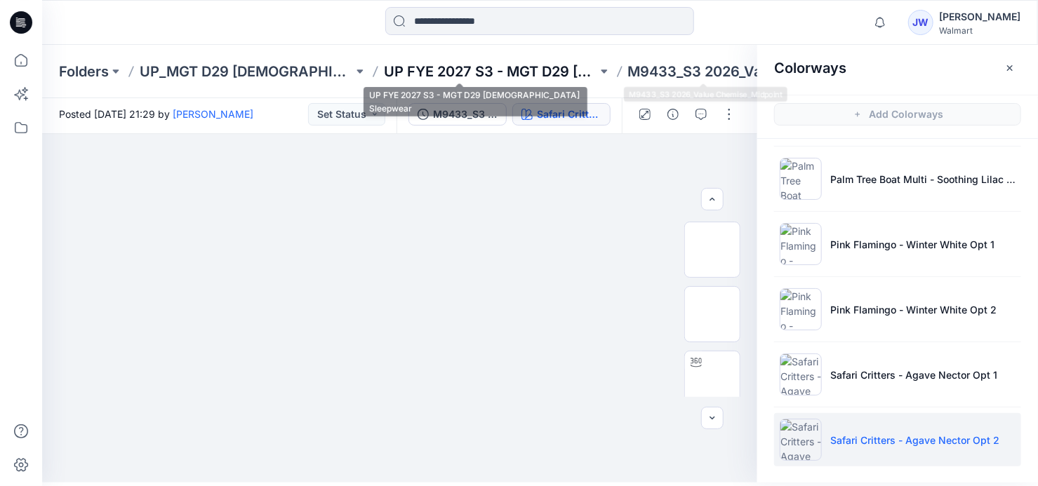
click at [512, 62] on p "UP FYE 2027 S3 - MGT D29 [DEMOGRAPHIC_DATA] Sleepwear" at bounding box center [490, 72] width 213 height 20
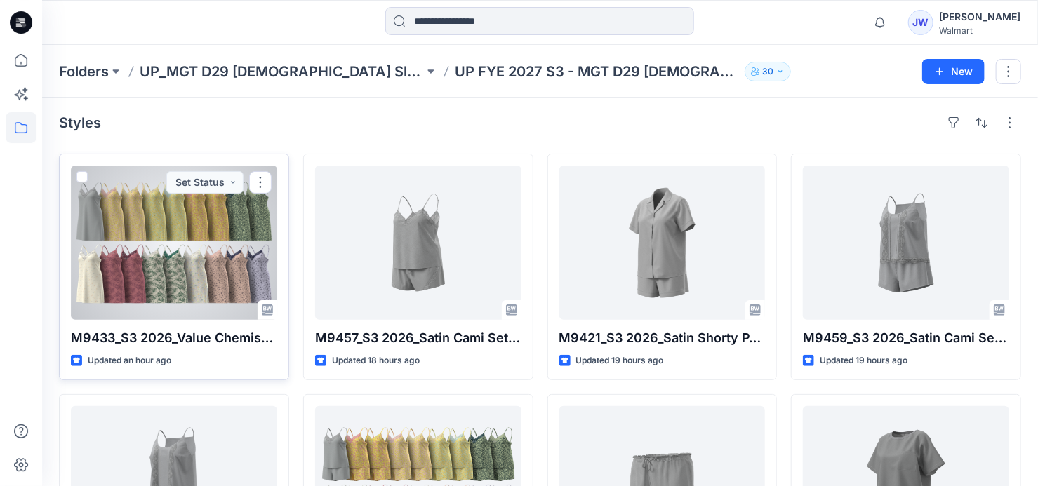
click at [178, 267] on div at bounding box center [174, 243] width 206 height 154
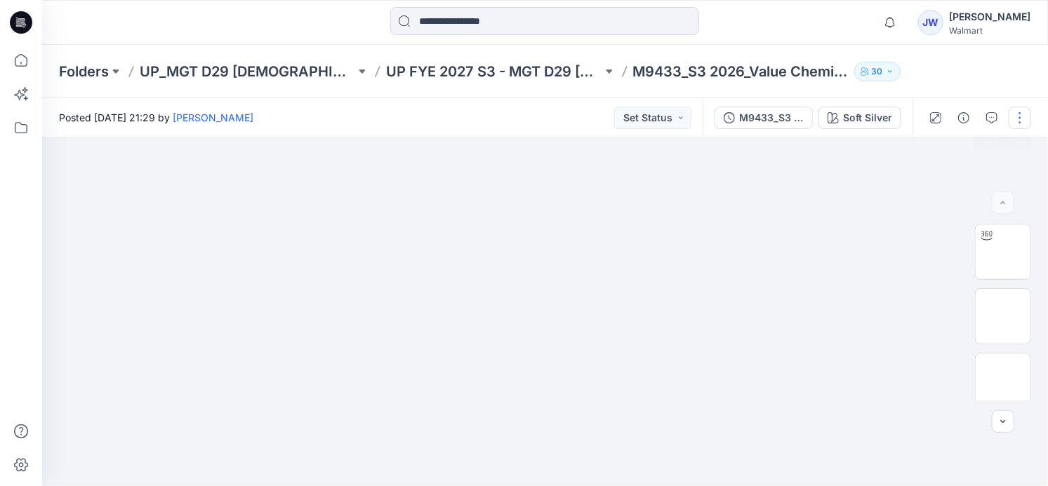
click at [1018, 118] on button "button" at bounding box center [1019, 118] width 22 height 22
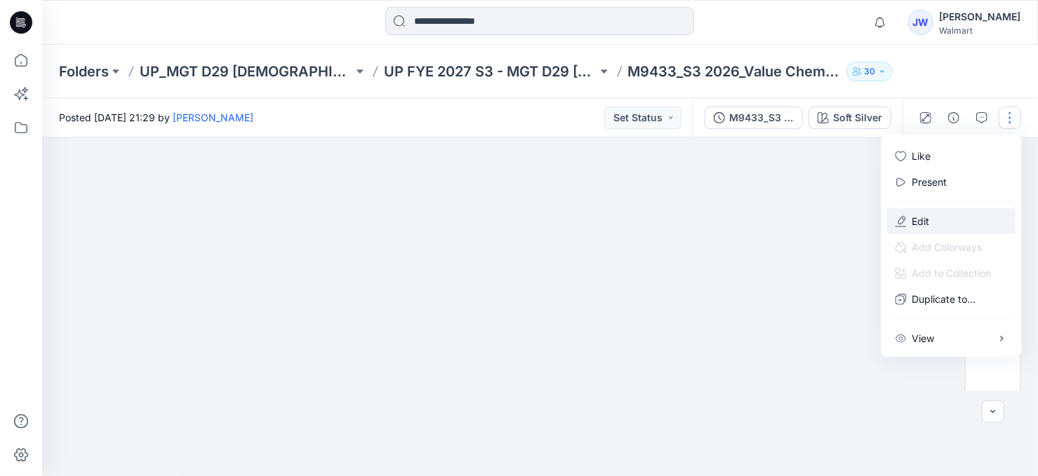
click at [926, 222] on p "Edit" at bounding box center [921, 221] width 18 height 15
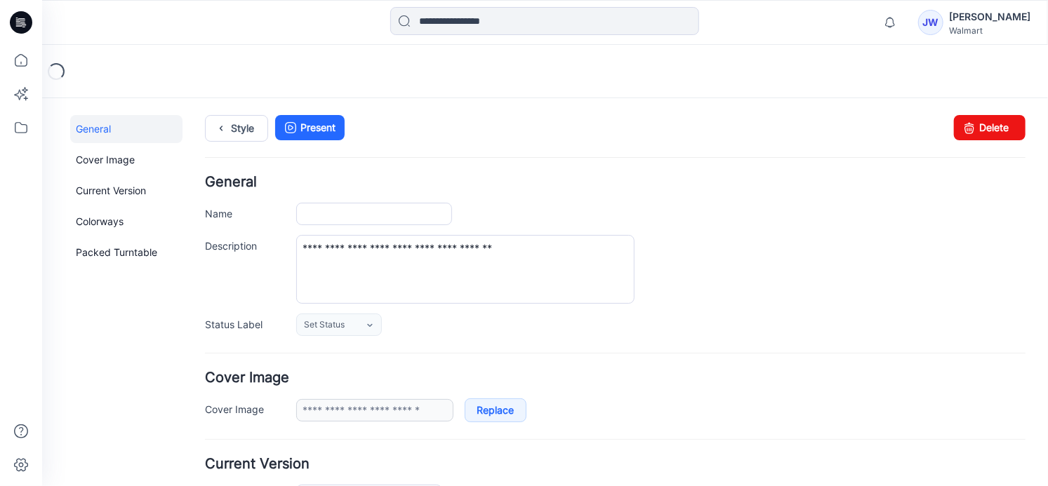
type input "**********"
